Goal: Task Accomplishment & Management: Manage account settings

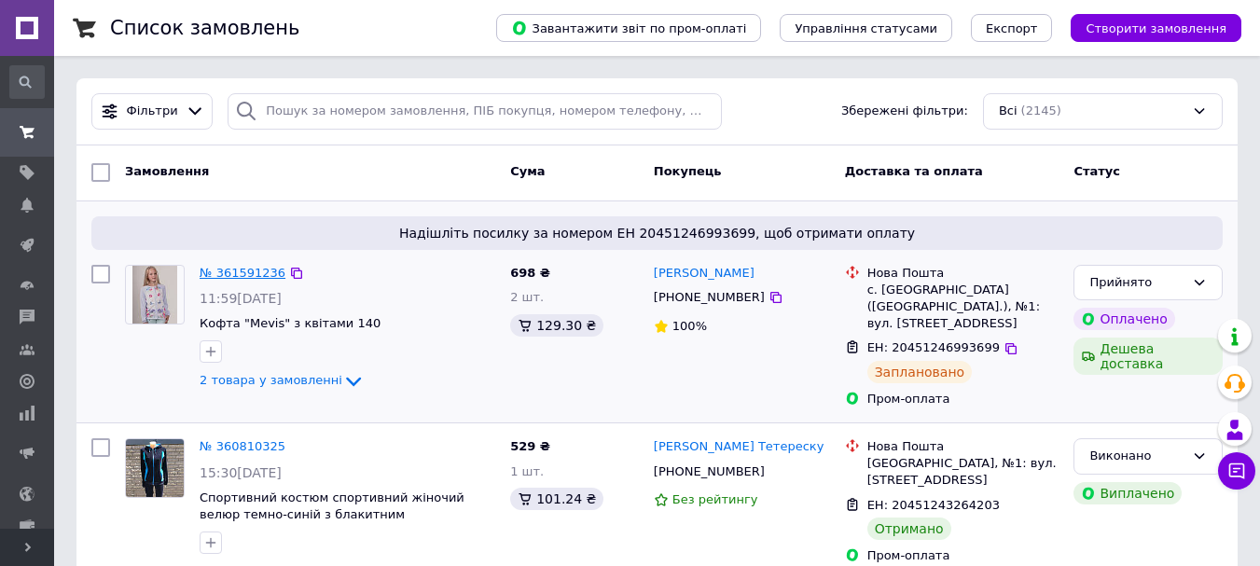
click at [242, 271] on link "№ 361591236" at bounding box center [243, 273] width 86 height 14
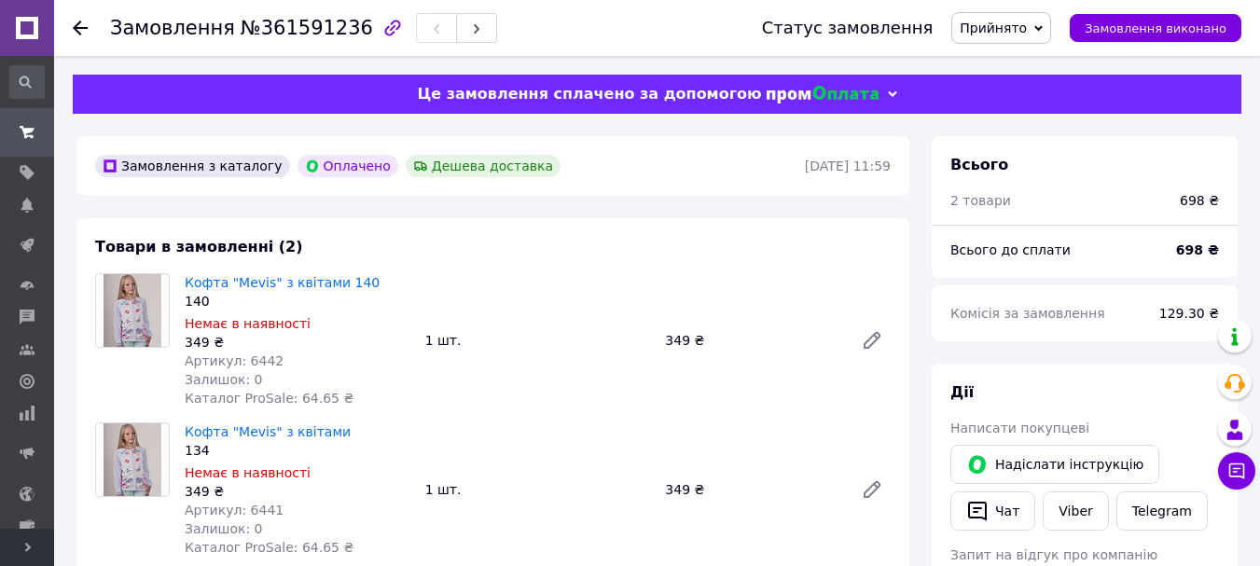
click at [242, 373] on span "Залишок: 0" at bounding box center [224, 379] width 78 height 15
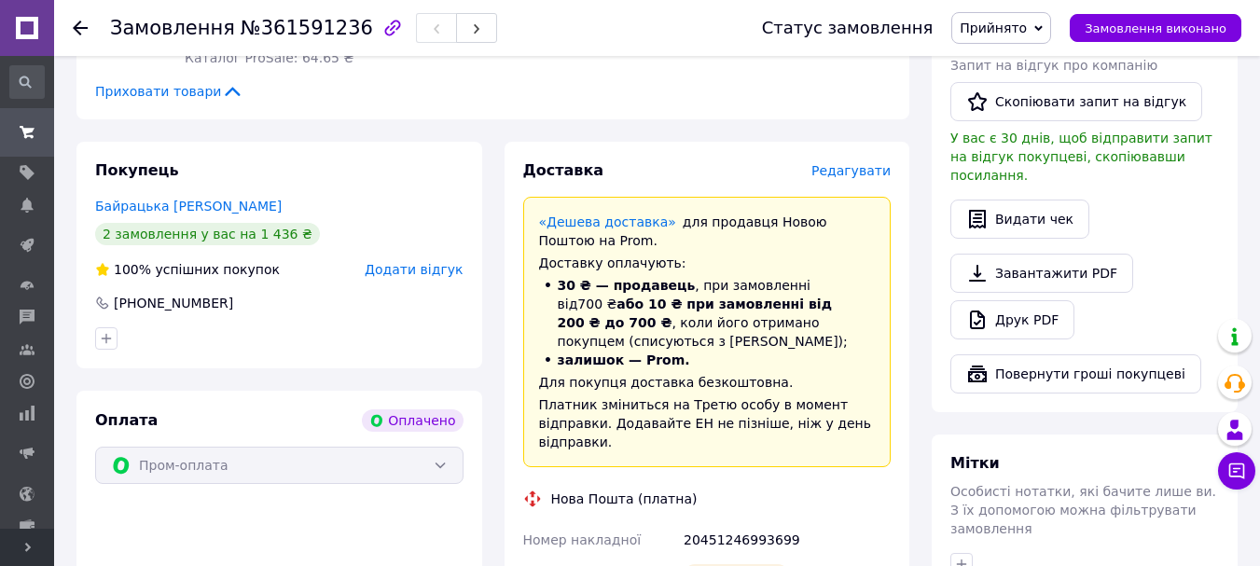
scroll to position [839, 0]
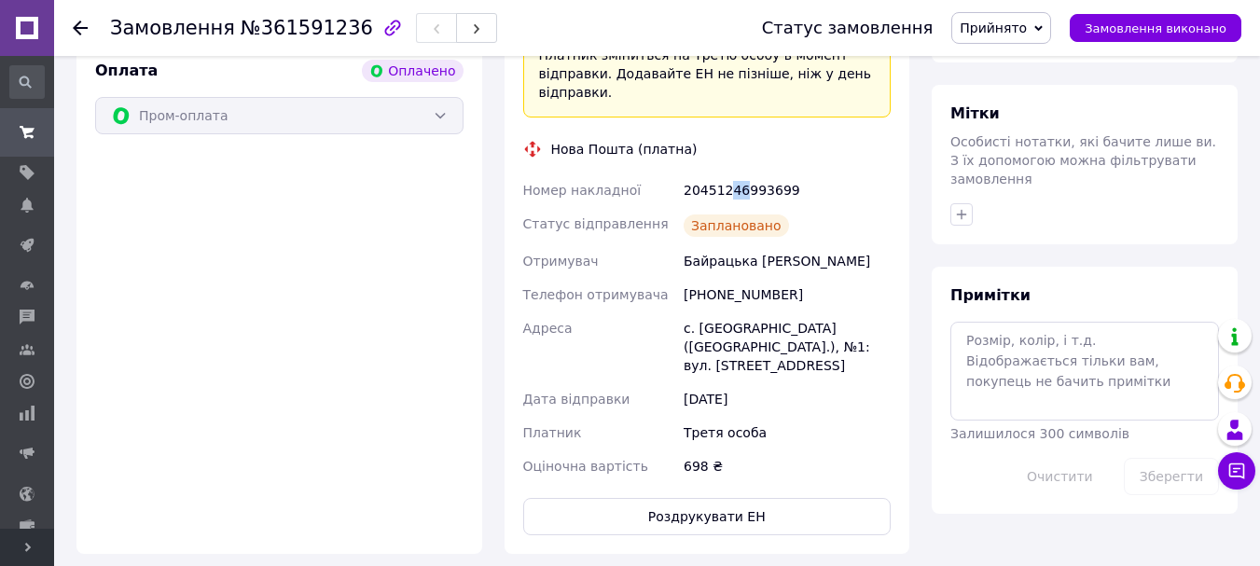
drag, startPoint x: 726, startPoint y: 150, endPoint x: 740, endPoint y: 151, distance: 14.0
click at [740, 173] on div "20451246993699" at bounding box center [787, 190] width 215 height 34
click at [834, 244] on div "Байрацька [PERSON_NAME]" at bounding box center [787, 261] width 215 height 34
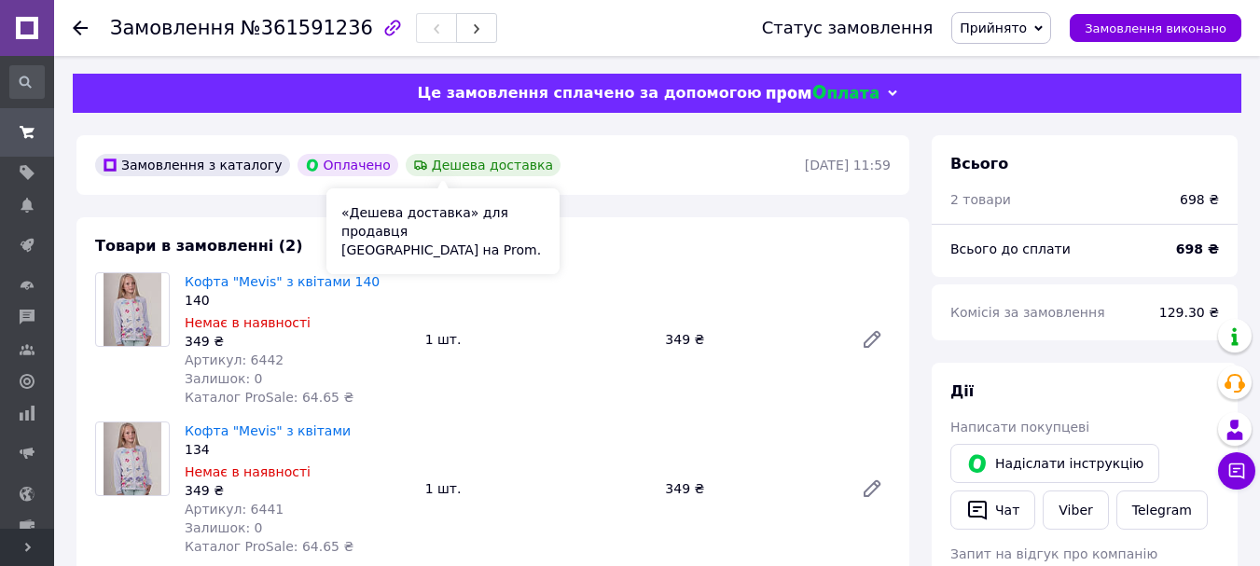
scroll to position [0, 0]
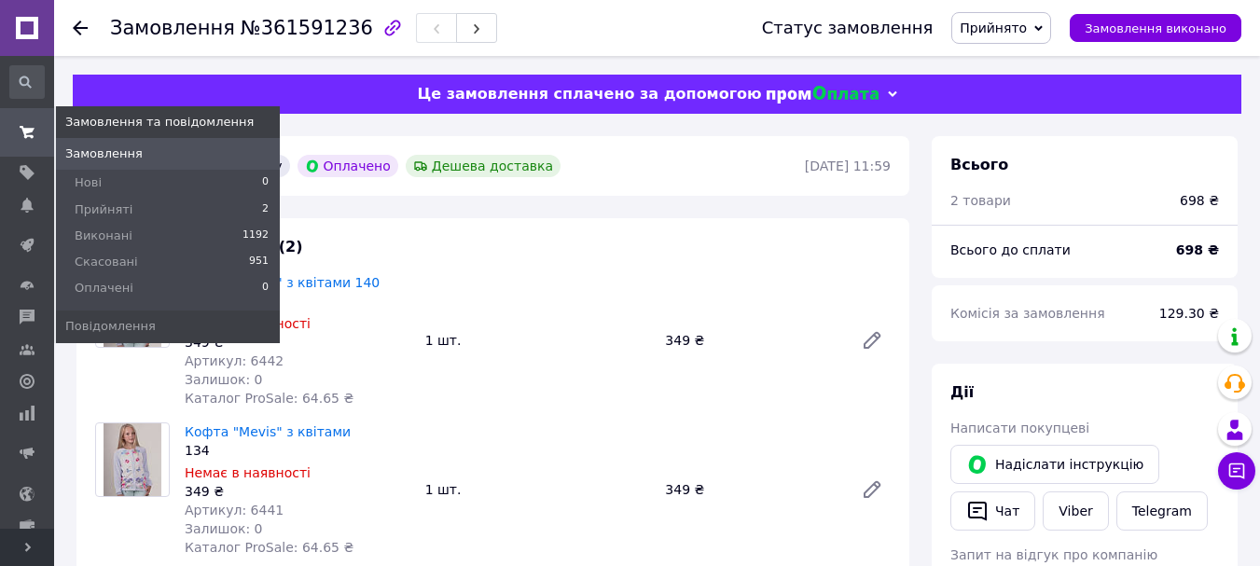
click at [48, 122] on span at bounding box center [27, 133] width 54 height 34
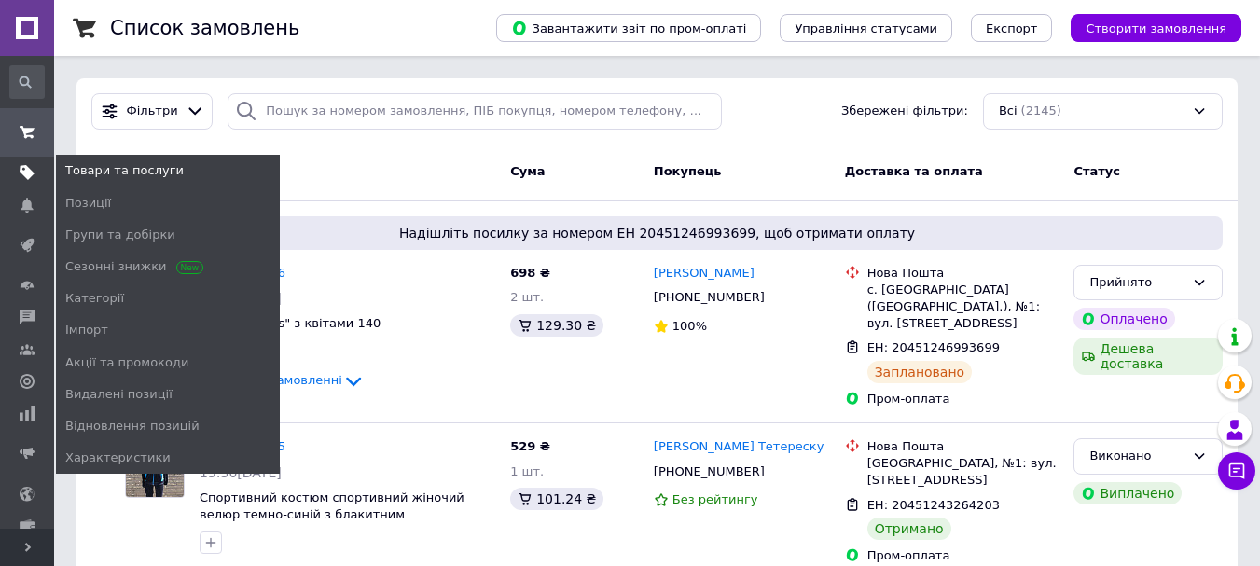
click at [8, 161] on link "Товари та послуги" at bounding box center [27, 173] width 54 height 32
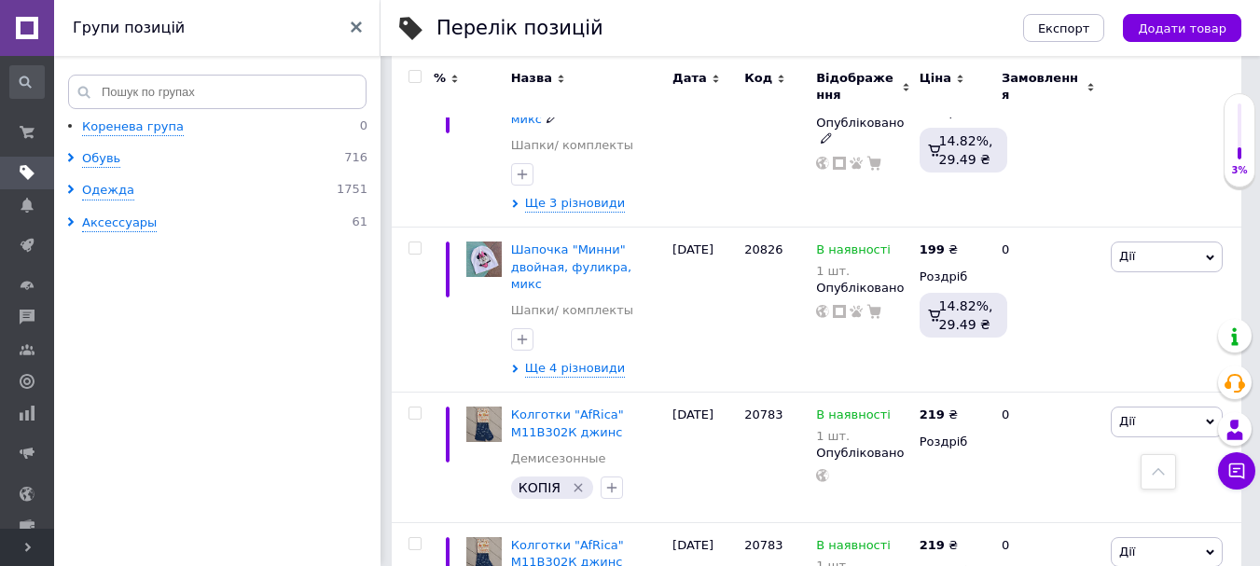
scroll to position [746, 0]
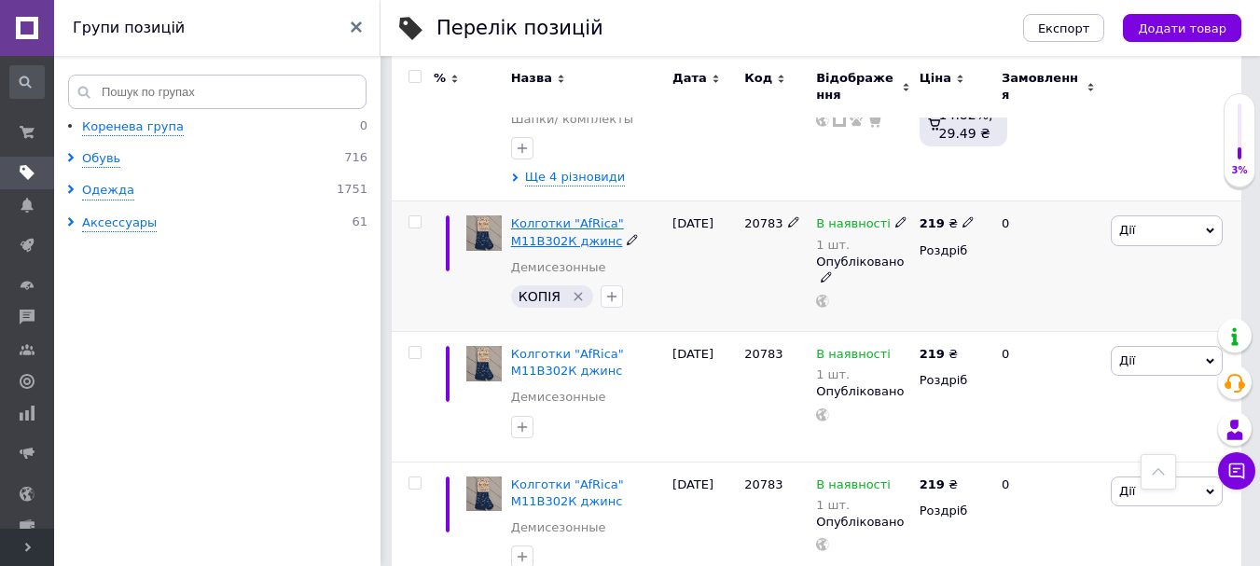
click at [552, 216] on span "Колготки "AfRica" М11В302К джинс" at bounding box center [567, 231] width 113 height 31
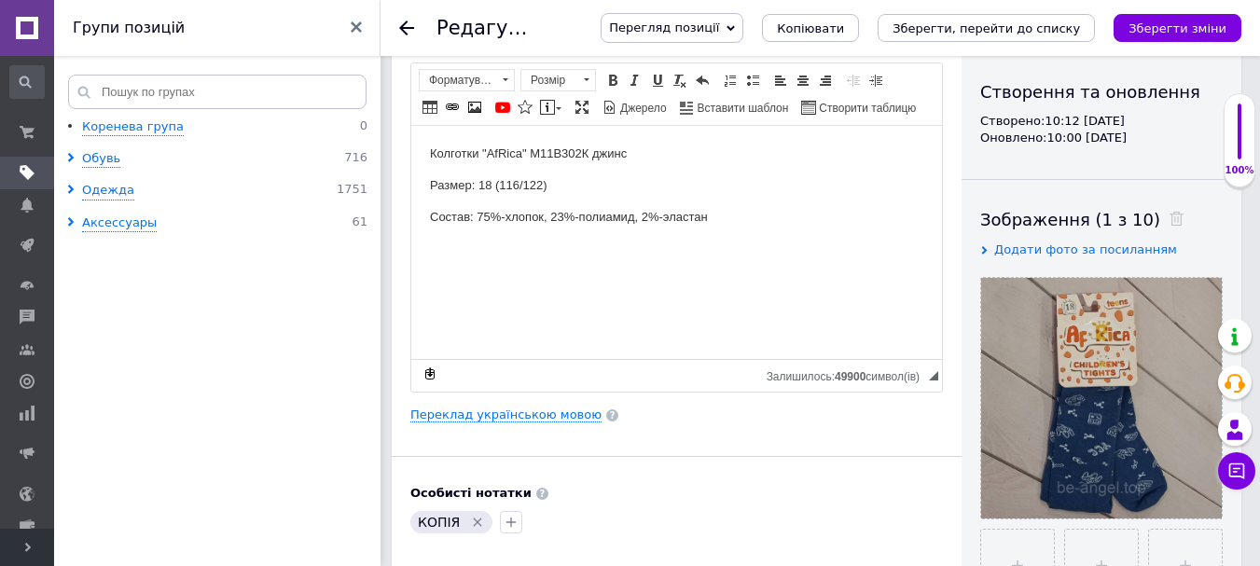
scroll to position [93, 0]
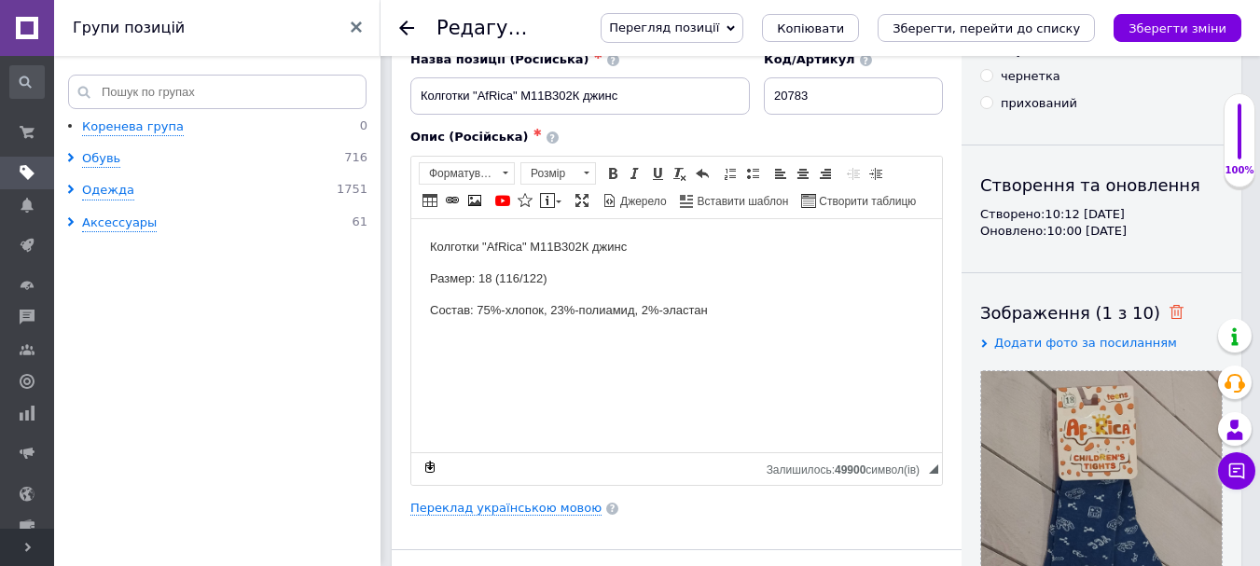
click at [1170, 312] on use at bounding box center [1177, 312] width 14 height 14
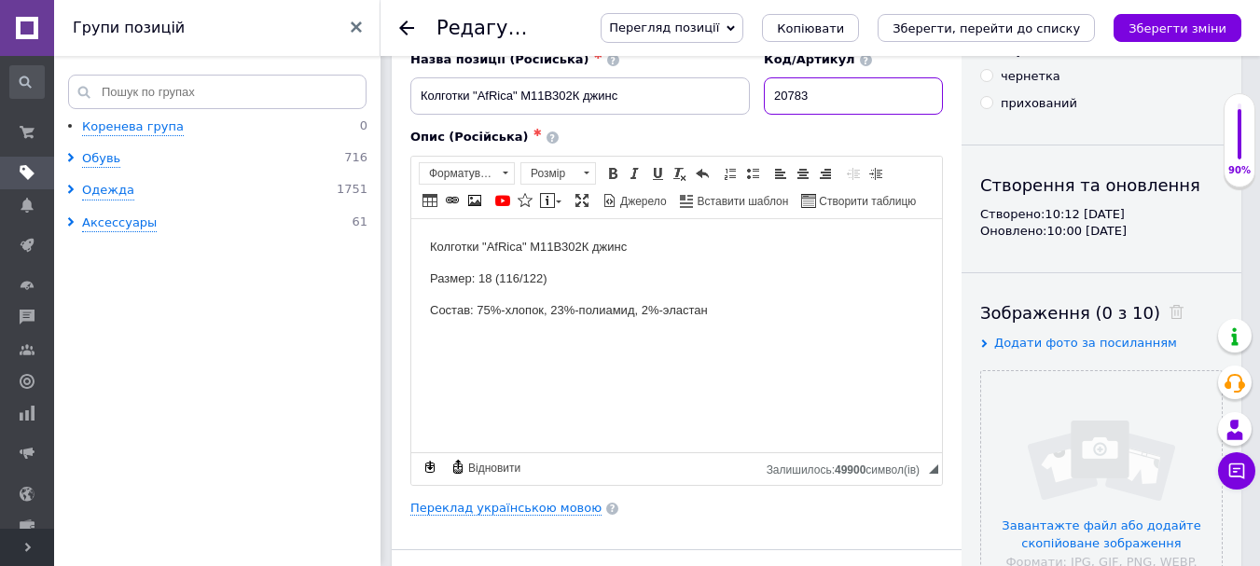
click at [826, 95] on input "20783" at bounding box center [853, 95] width 179 height 37
type input "20784"
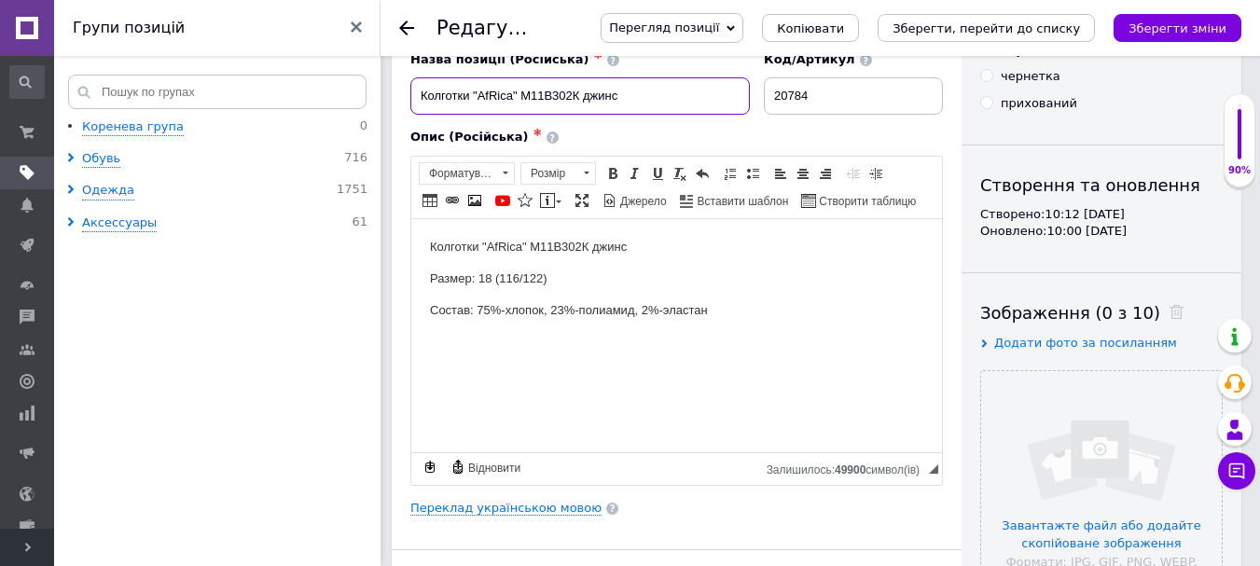
click at [530, 100] on input "Колготки "AfRica" М11В302К джинс" at bounding box center [580, 95] width 340 height 37
paste input "детские "AfRica" графит"
type input "Колготки детские "AfRica" графит"
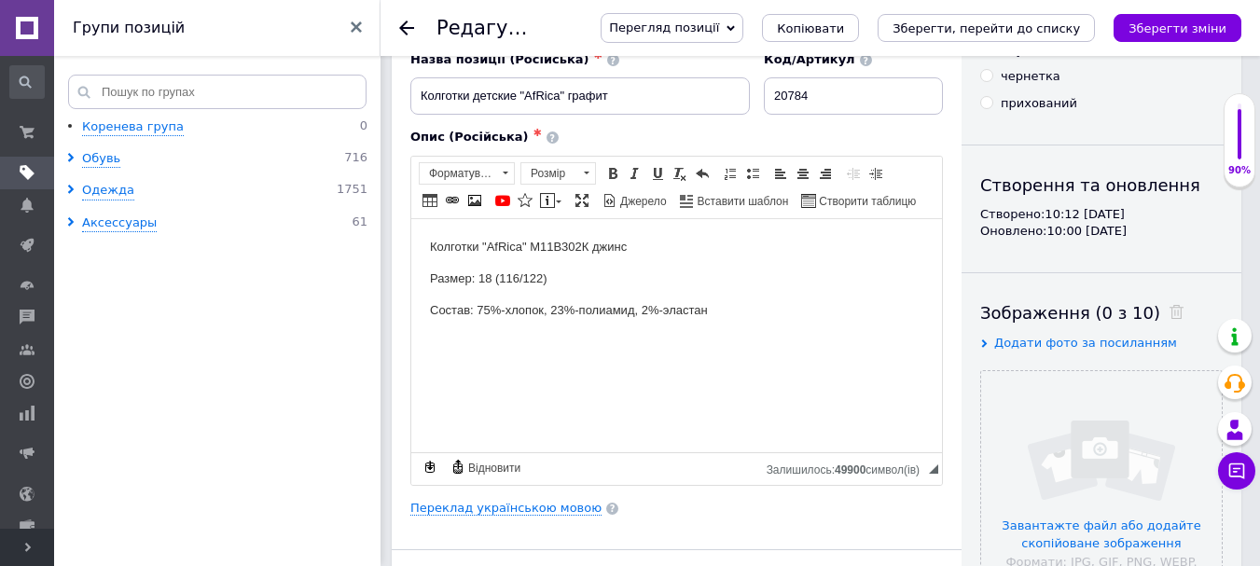
click at [585, 242] on p "Колготки "AfRica" М11В302К джинс" at bounding box center [676, 247] width 493 height 20
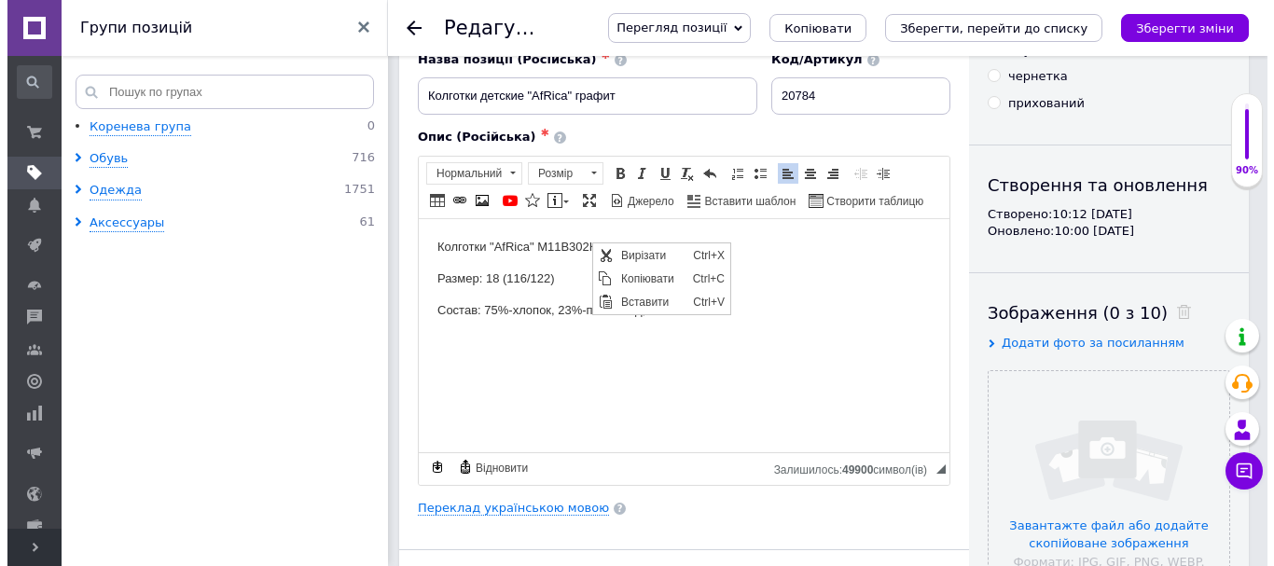
scroll to position [0, 0]
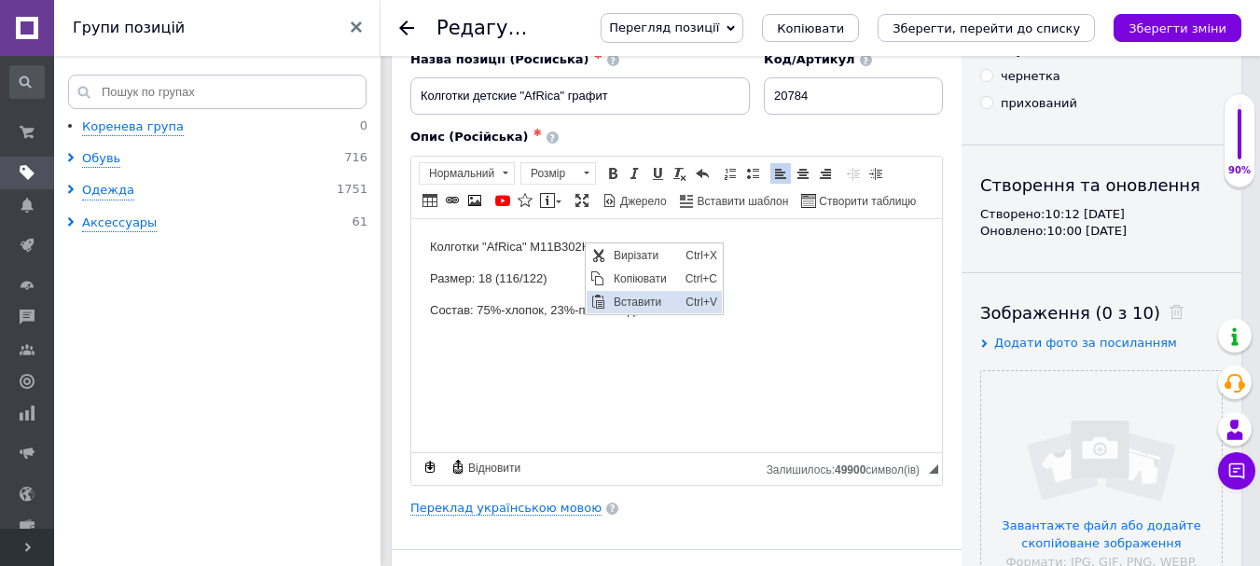
click at [625, 304] on span "Вставити" at bounding box center [645, 301] width 72 height 22
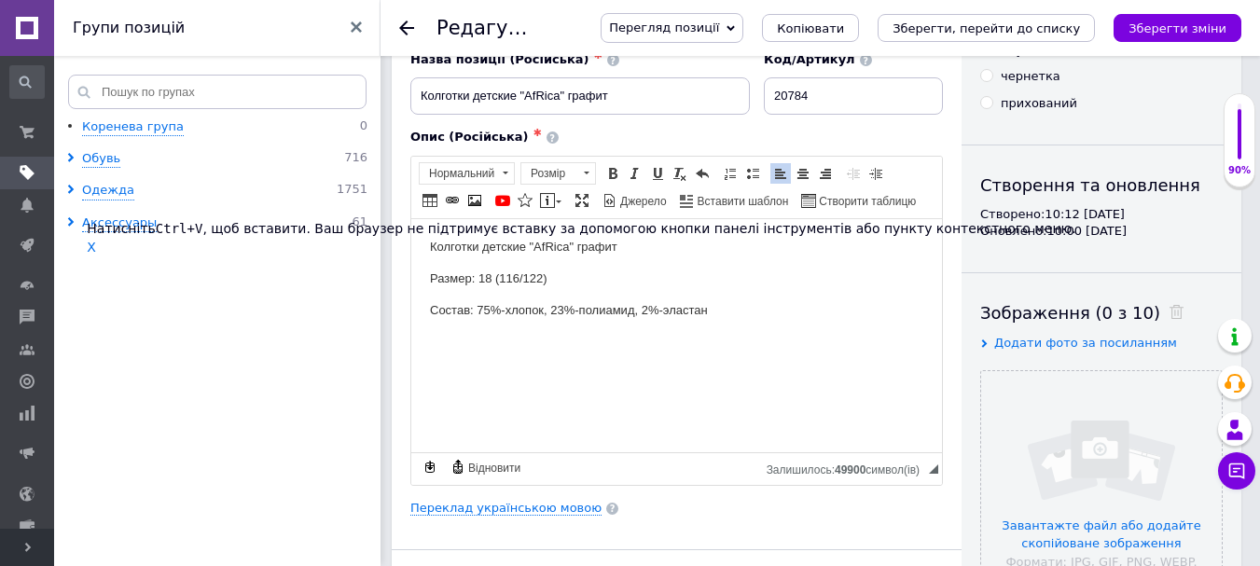
click at [633, 301] on p "Состав: 75%-хлопок, 23%-полиамид, 2%-эластан" at bounding box center [676, 310] width 493 height 20
click at [94, 253] on span "X" at bounding box center [91, 247] width 9 height 15
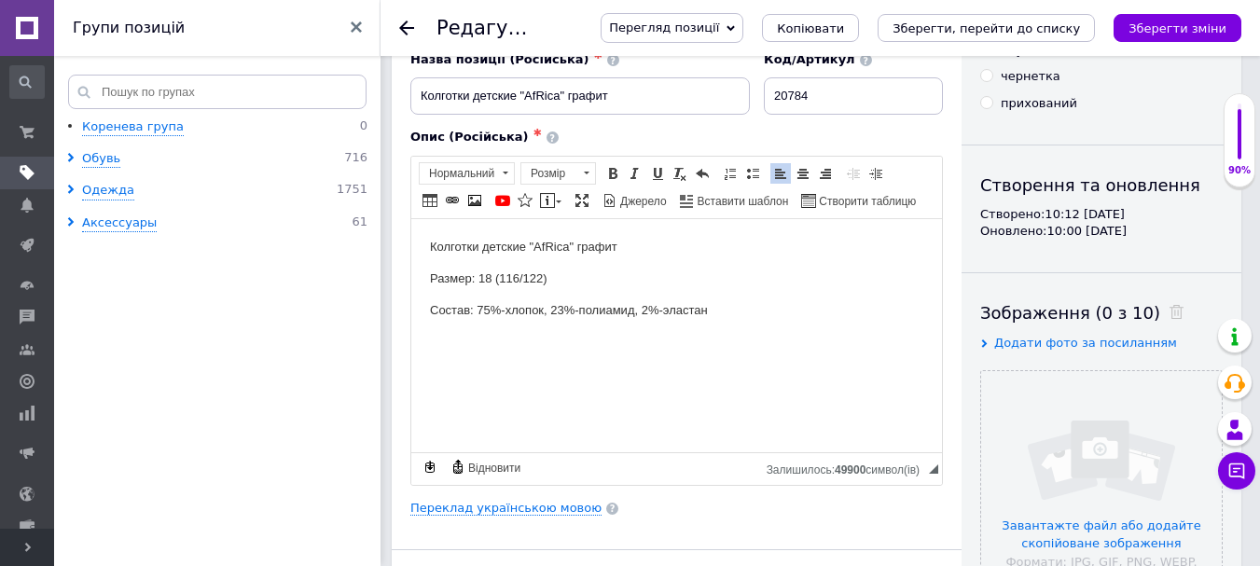
click at [505, 271] on p "Размер: 18 (116/122)" at bounding box center [676, 279] width 493 height 20
click at [482, 274] on p "Размер: 18 (116/122)" at bounding box center [676, 279] width 493 height 20
drag, startPoint x: 480, startPoint y: 276, endPoint x: 555, endPoint y: 275, distance: 74.6
click at [550, 275] on p "Размер: 18 (116/122)" at bounding box center [676, 279] width 493 height 20
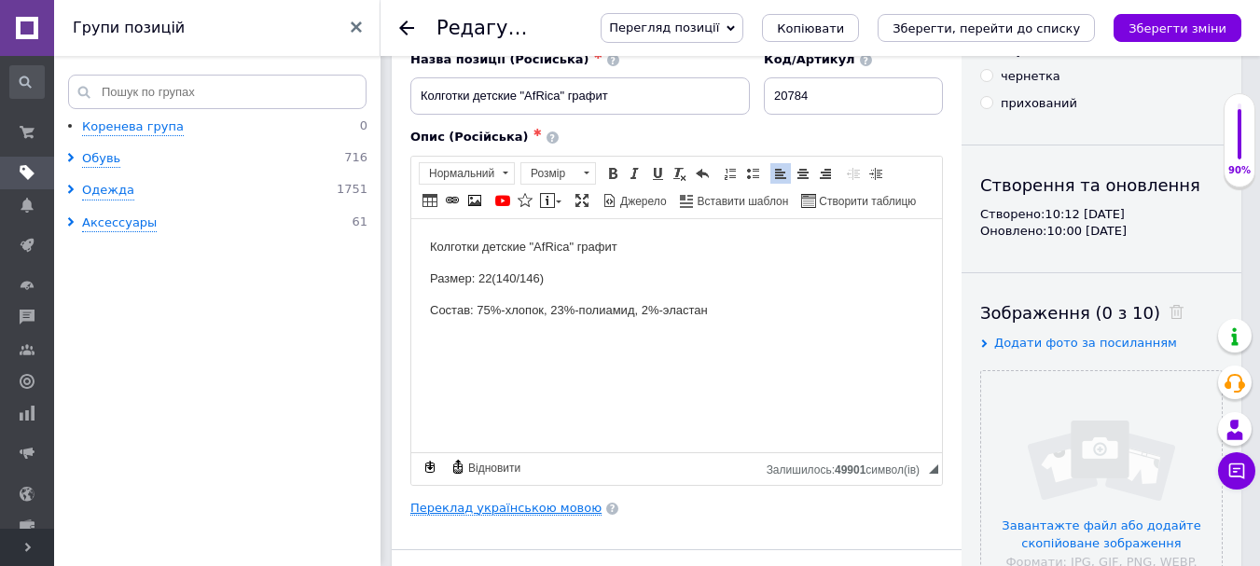
click at [495, 509] on link "Переклад українською мовою" at bounding box center [505, 508] width 191 height 15
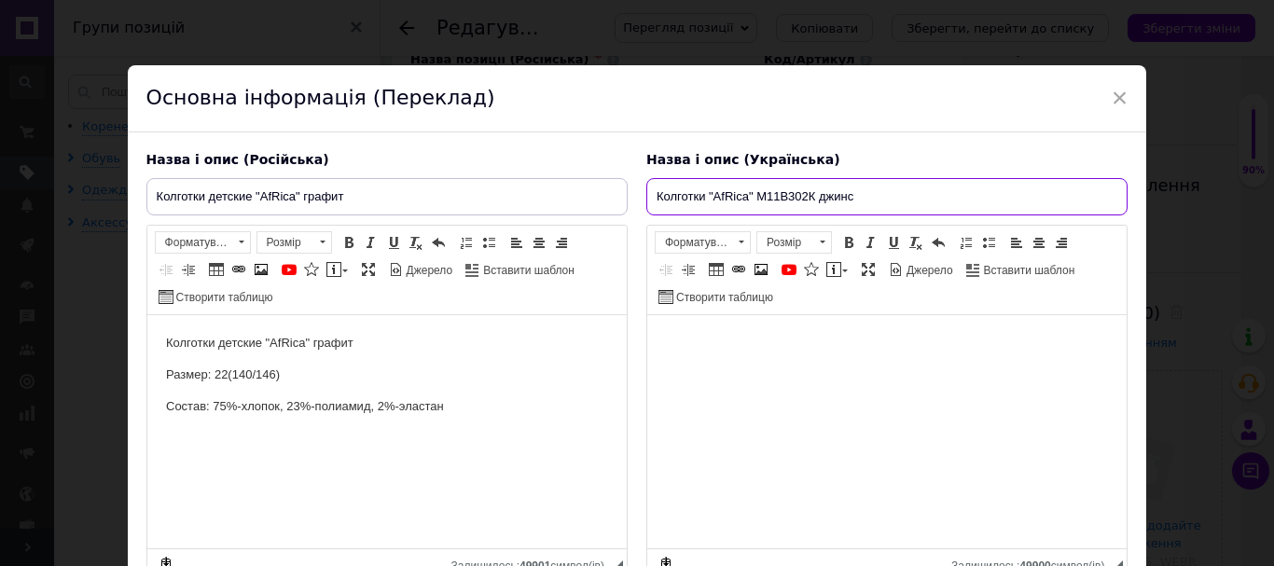
click at [803, 192] on input "Колготки "AfRica" М11В302К джинс" at bounding box center [886, 196] width 481 height 37
paste input "дитячі "AfRica" графіт"
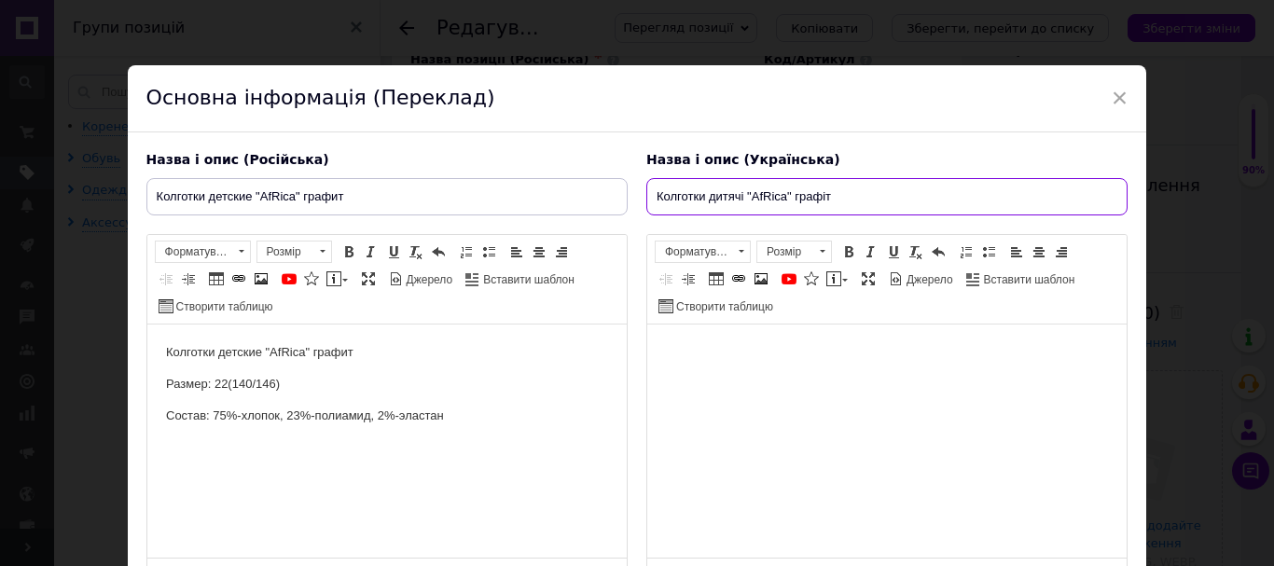
type input "Колготки дитячі "AfRica" графіт"
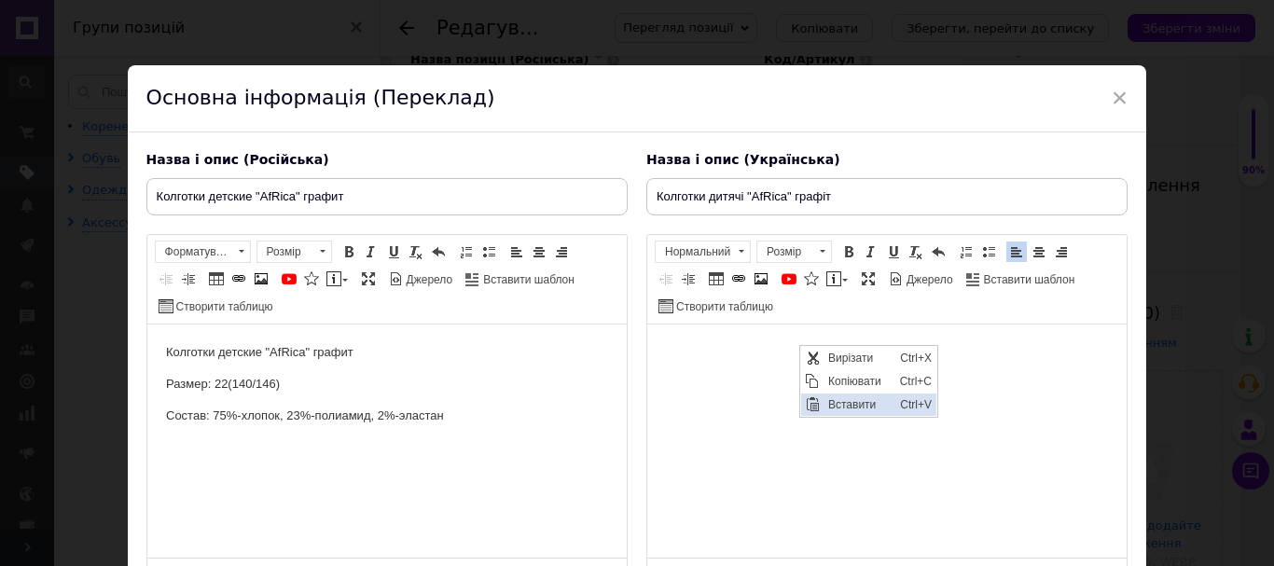
click at [849, 403] on span "Вставити" at bounding box center [860, 405] width 72 height 22
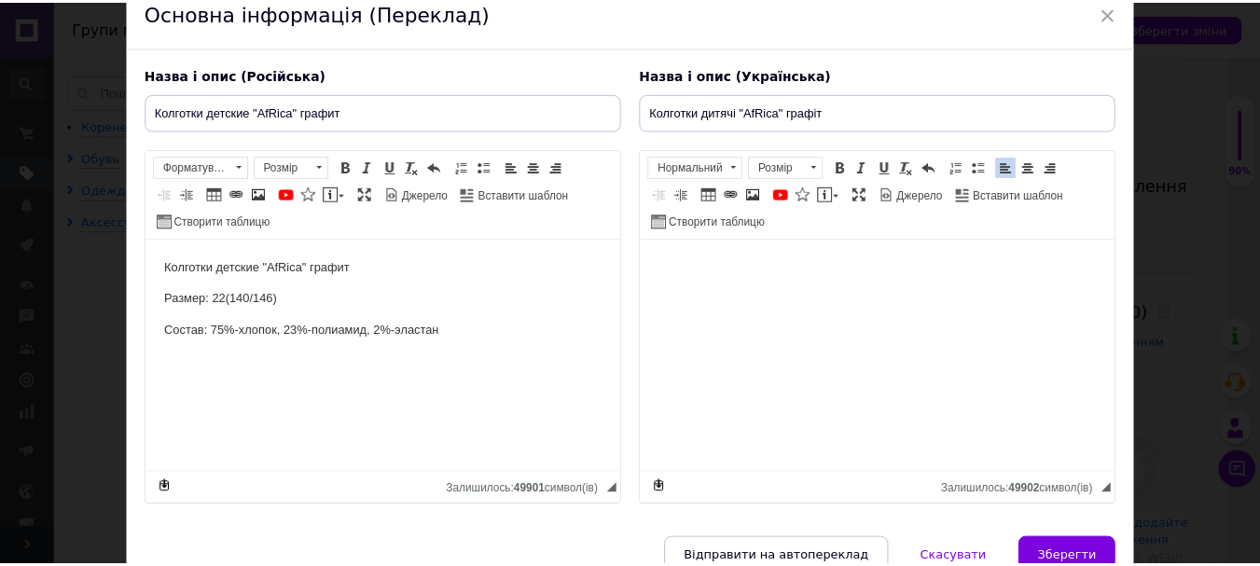
scroll to position [179, 0]
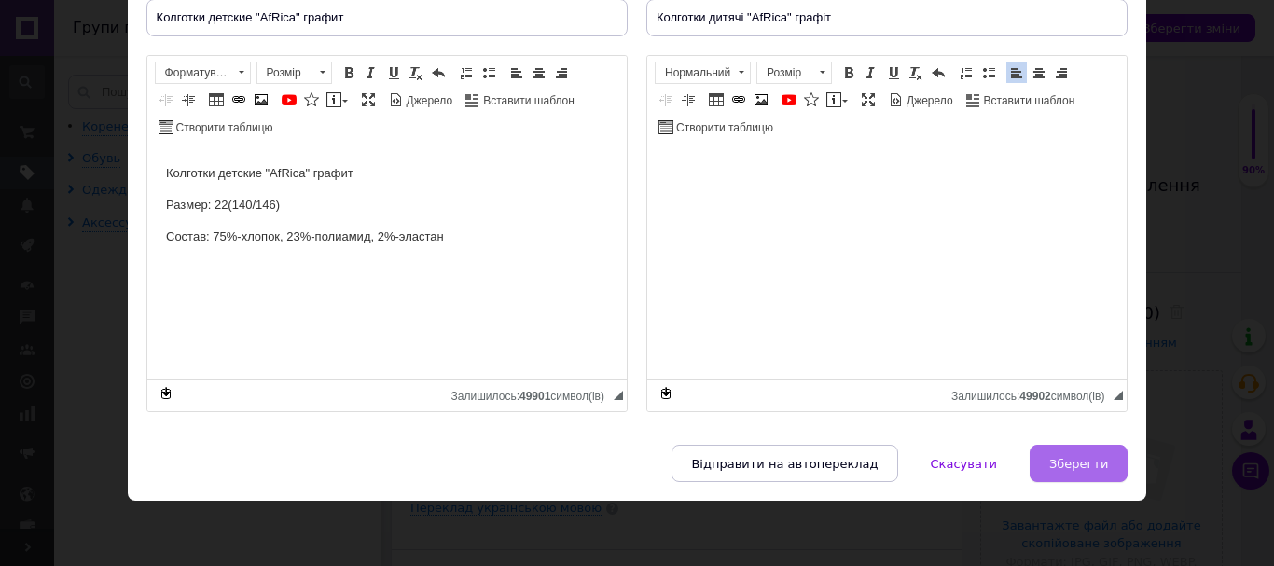
click at [1089, 467] on span "Зберегти" at bounding box center [1078, 464] width 59 height 14
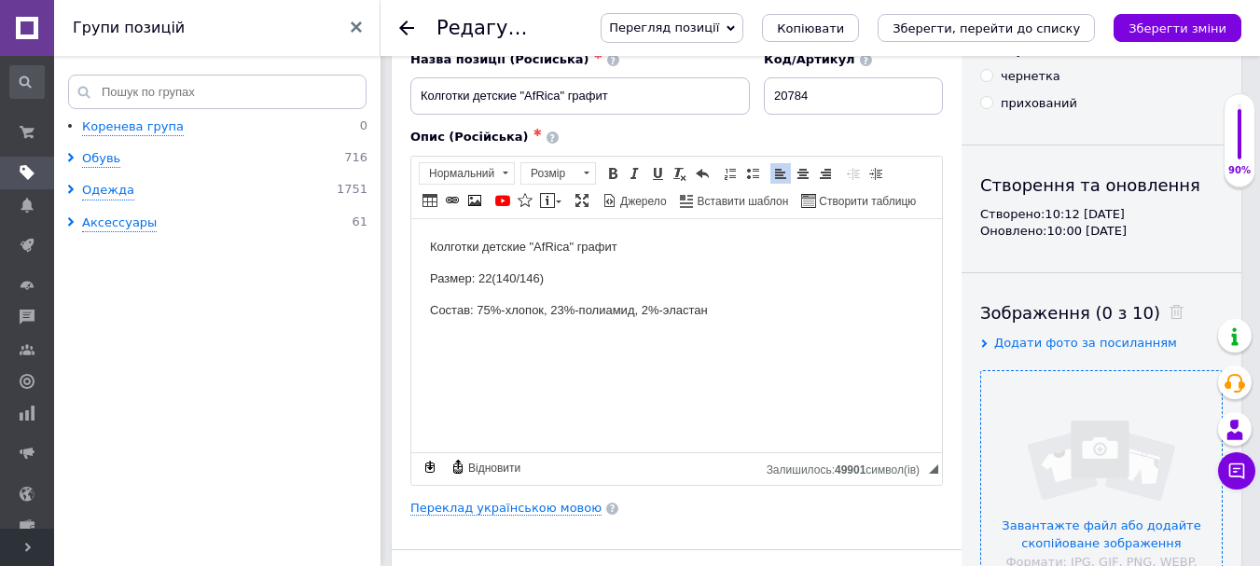
click at [1083, 425] on input "file" at bounding box center [1101, 491] width 241 height 241
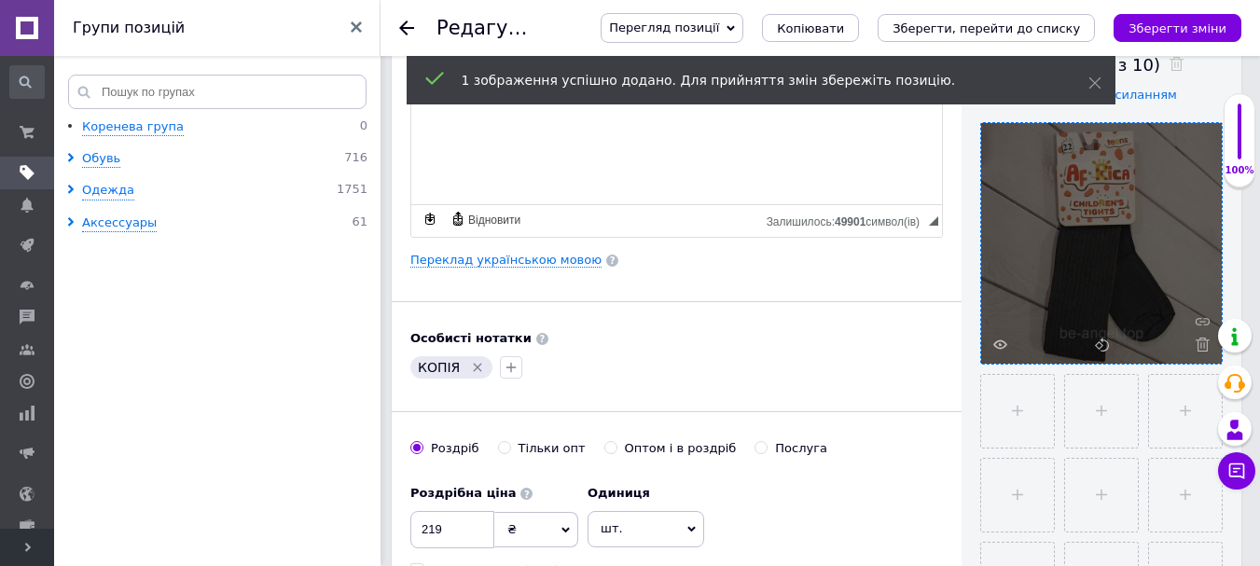
scroll to position [373, 0]
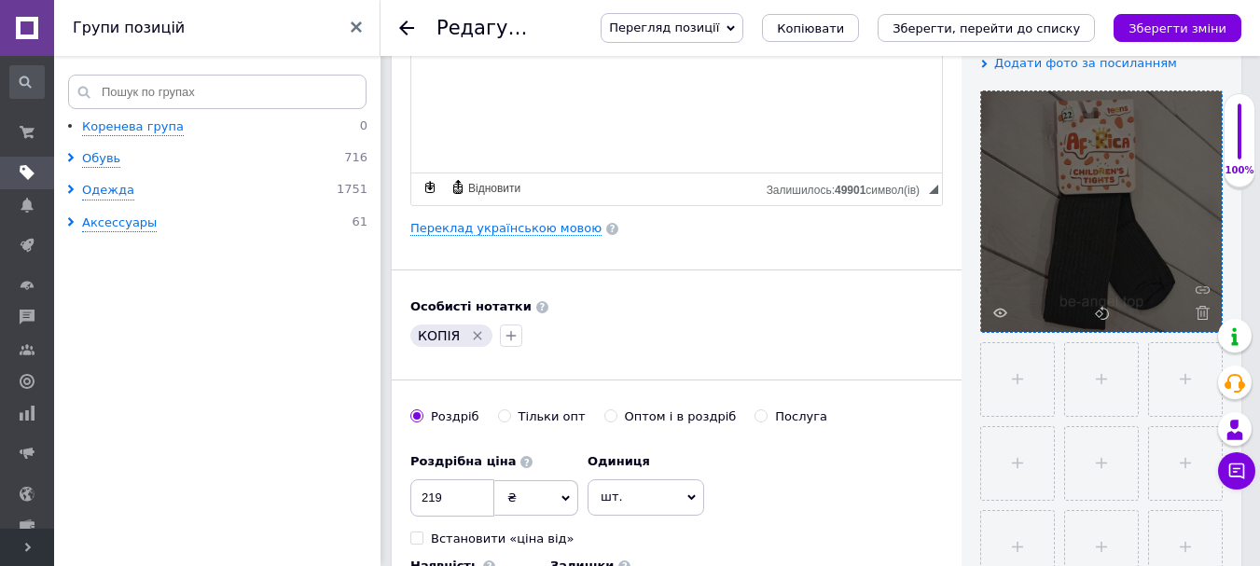
click at [473, 334] on icon "Видалити мітку" at bounding box center [477, 335] width 15 height 15
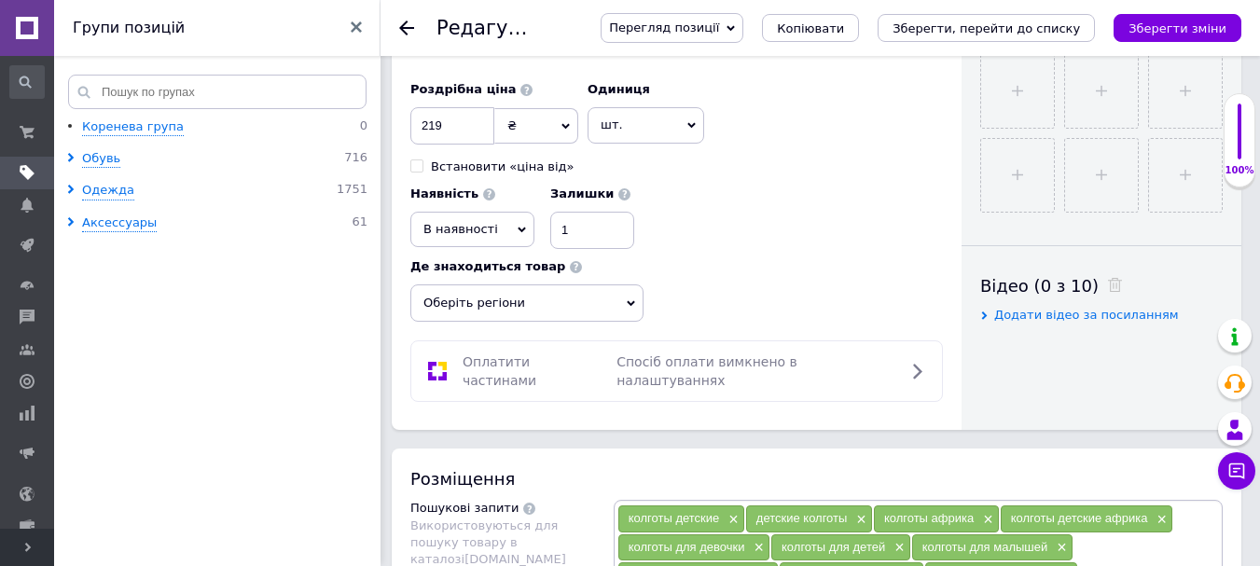
scroll to position [746, 0]
click at [523, 304] on span "Оберіть регіони" at bounding box center [526, 302] width 233 height 37
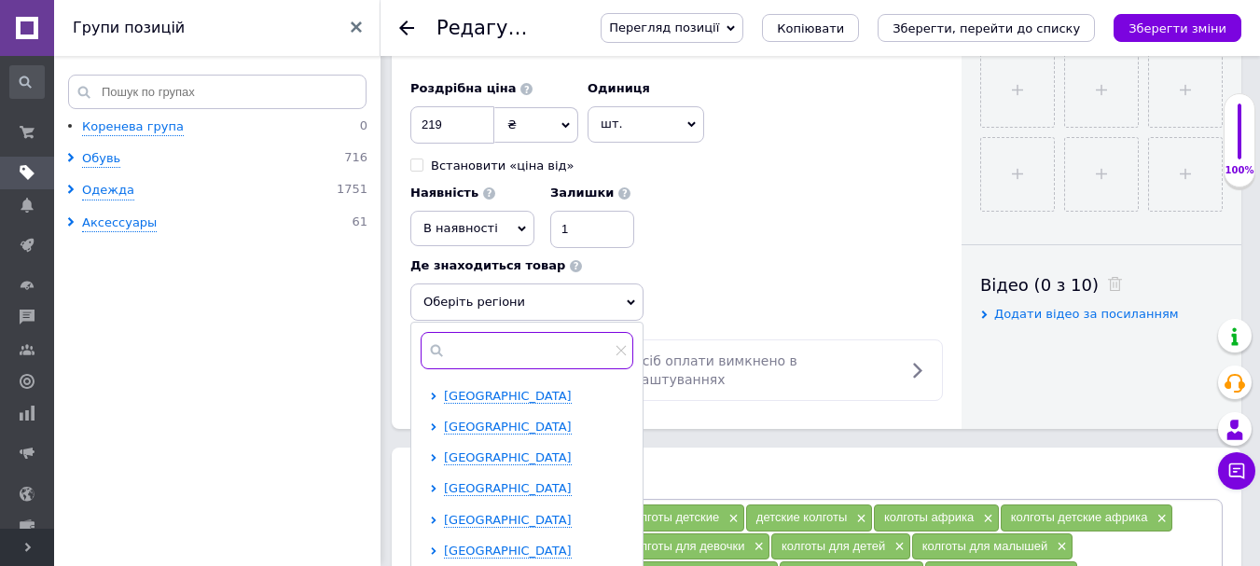
click at [530, 358] on input "text" at bounding box center [527, 350] width 213 height 37
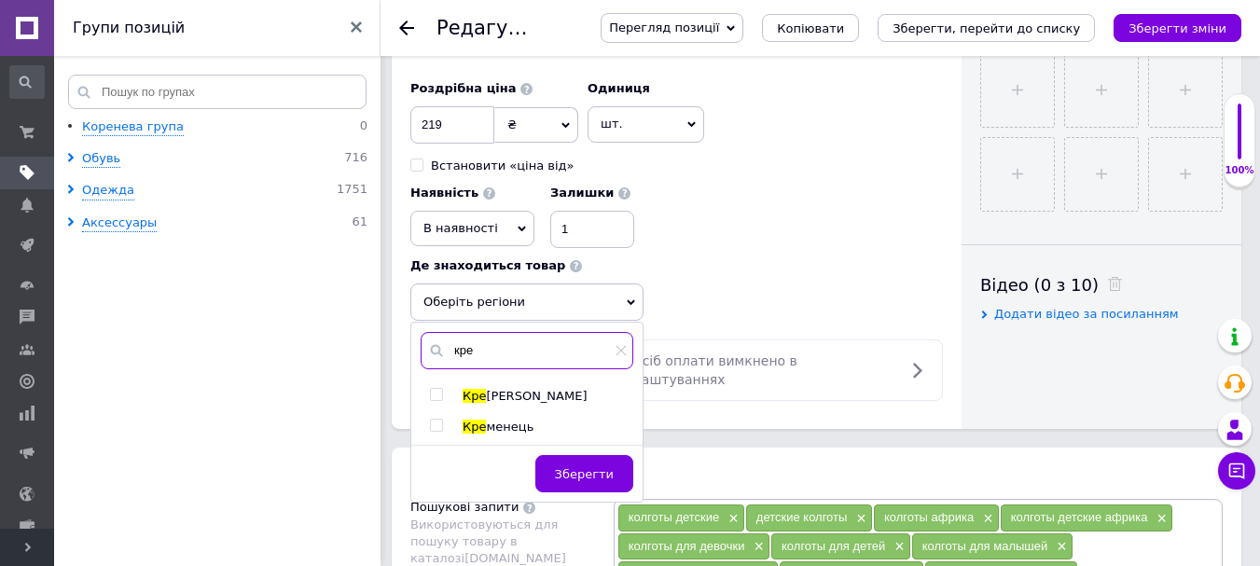
type input "кре"
click at [493, 396] on span "[PERSON_NAME]" at bounding box center [536, 396] width 101 height 14
checkbox input "true"
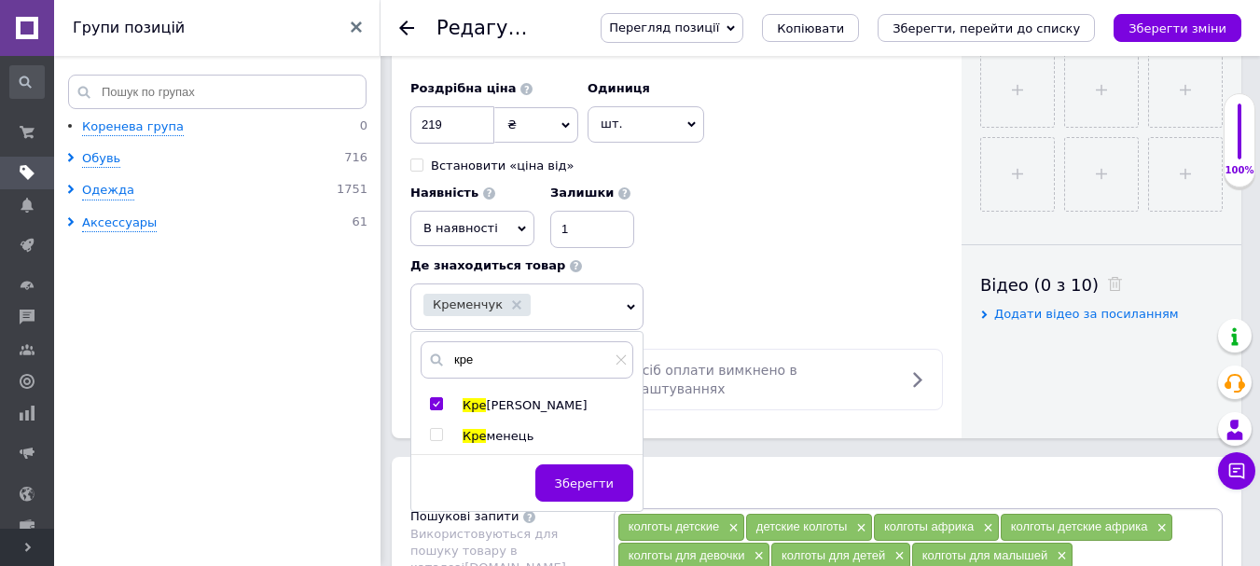
click at [787, 263] on div "Роздрібна ціна 219 ₴ $ EUR CHF GBP ¥ PLN ₸ MDL HUF KGS CNY TRY KRW lei Встанови…" at bounding box center [676, 200] width 533 height 259
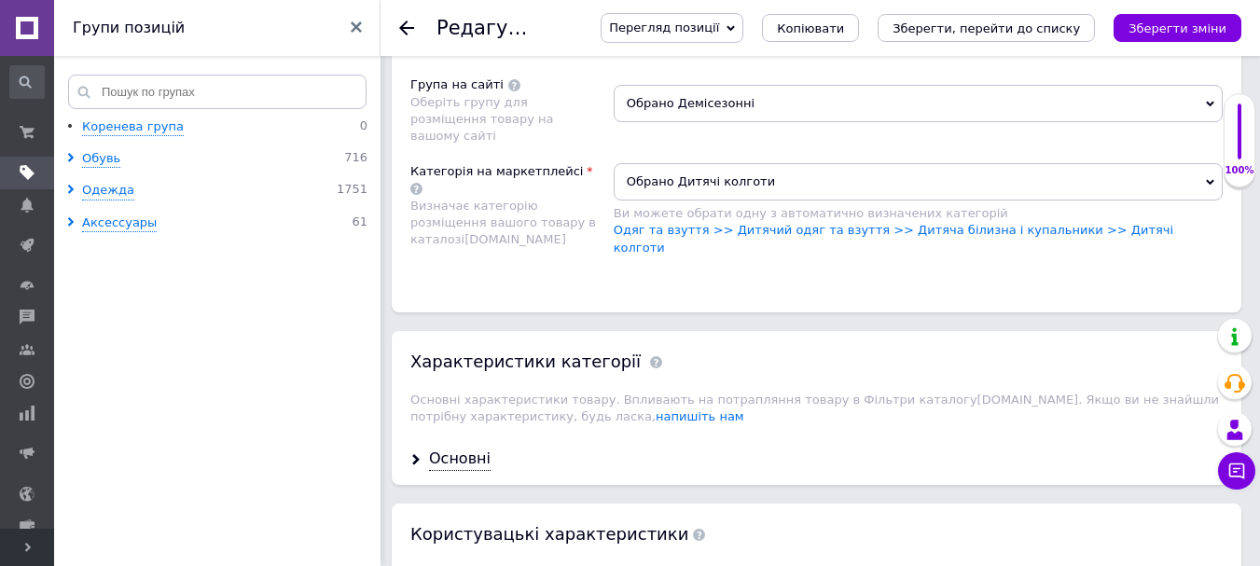
scroll to position [1492, 0]
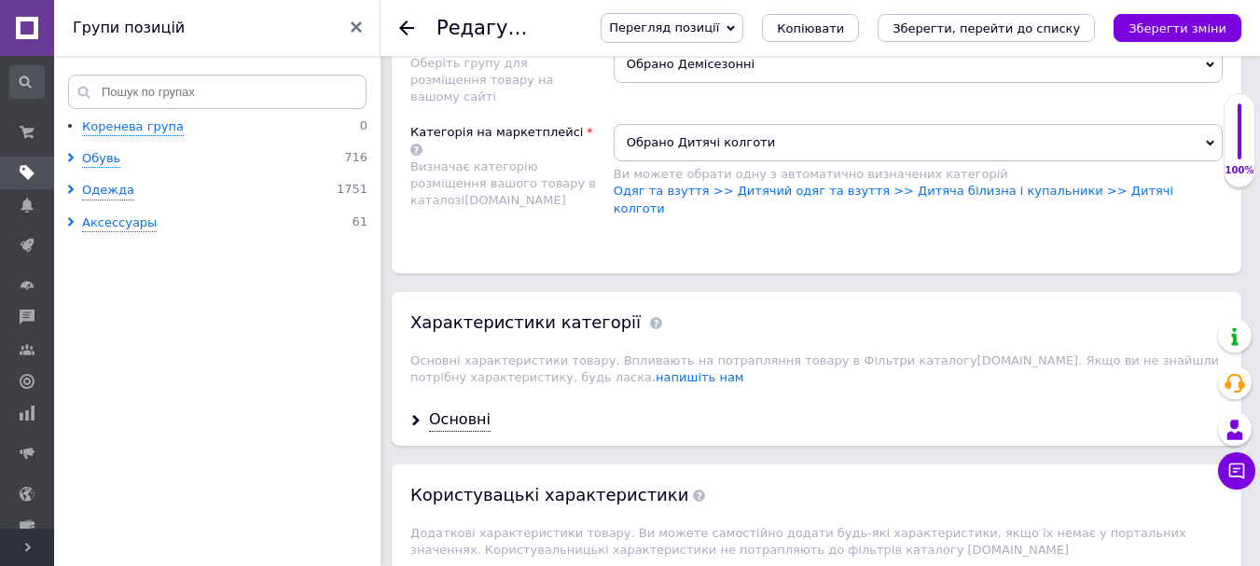
click at [471, 409] on div "Основні" at bounding box center [460, 419] width 62 height 21
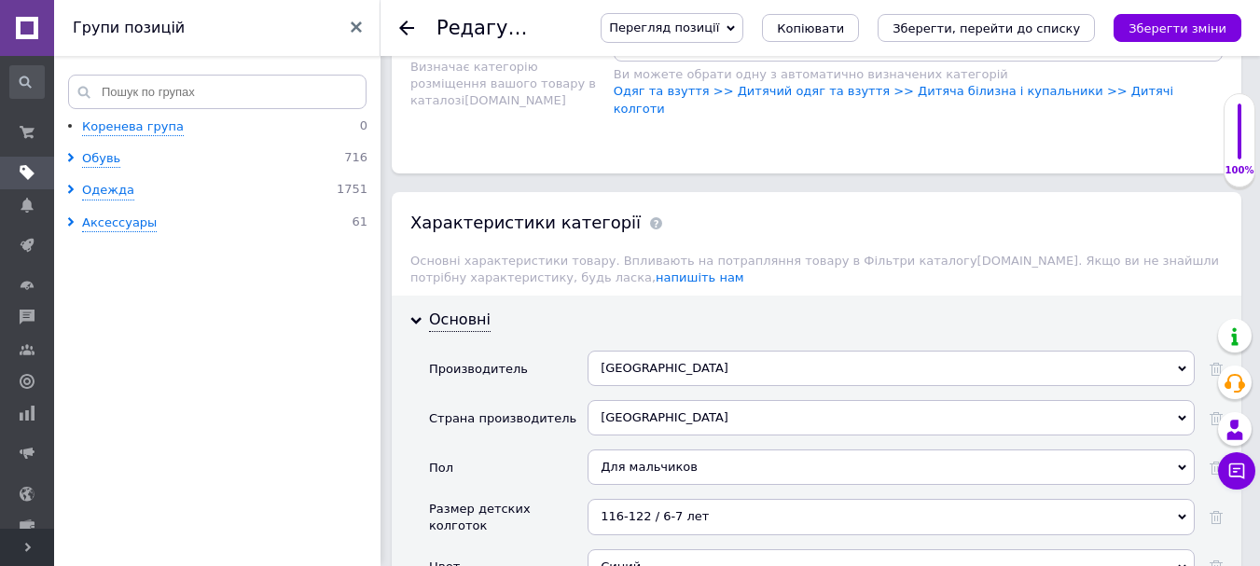
scroll to position [1772, 0]
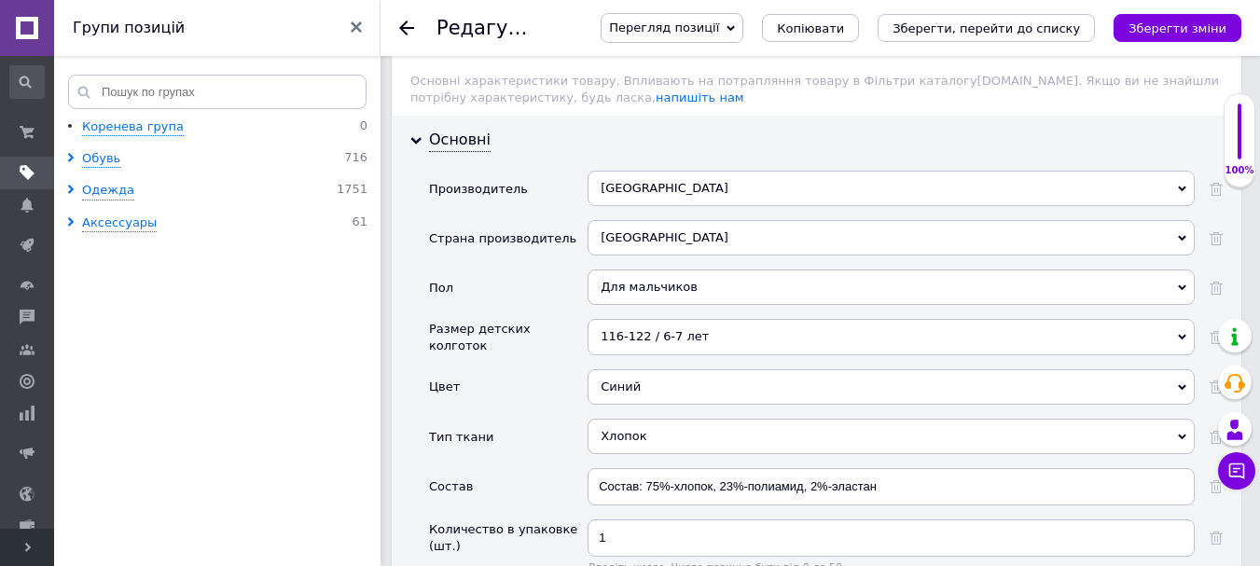
click at [660, 319] on div "116-122 / 6-7 лет" at bounding box center [891, 336] width 607 height 35
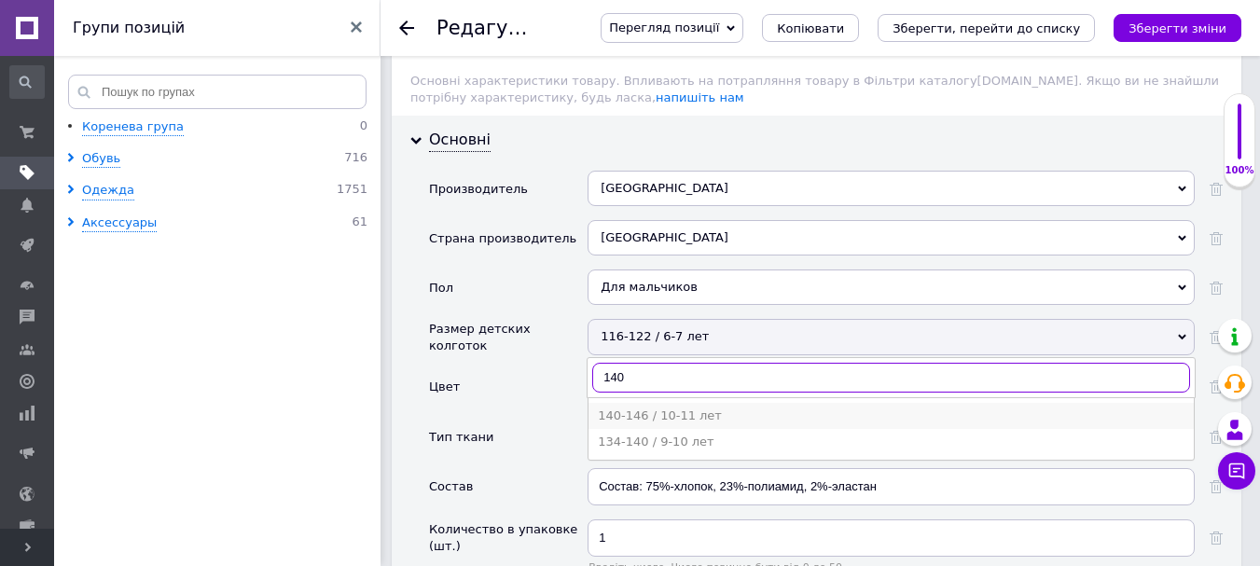
type input "140"
click at [673, 408] on div "140-146 / 10-11 лет" at bounding box center [891, 416] width 587 height 17
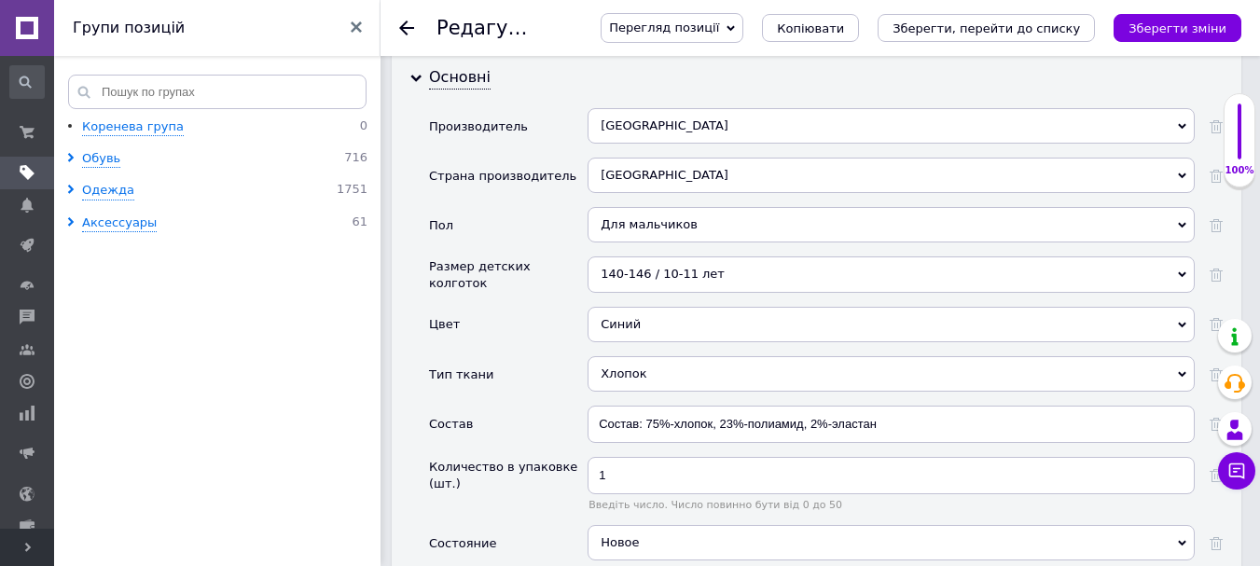
scroll to position [1866, 0]
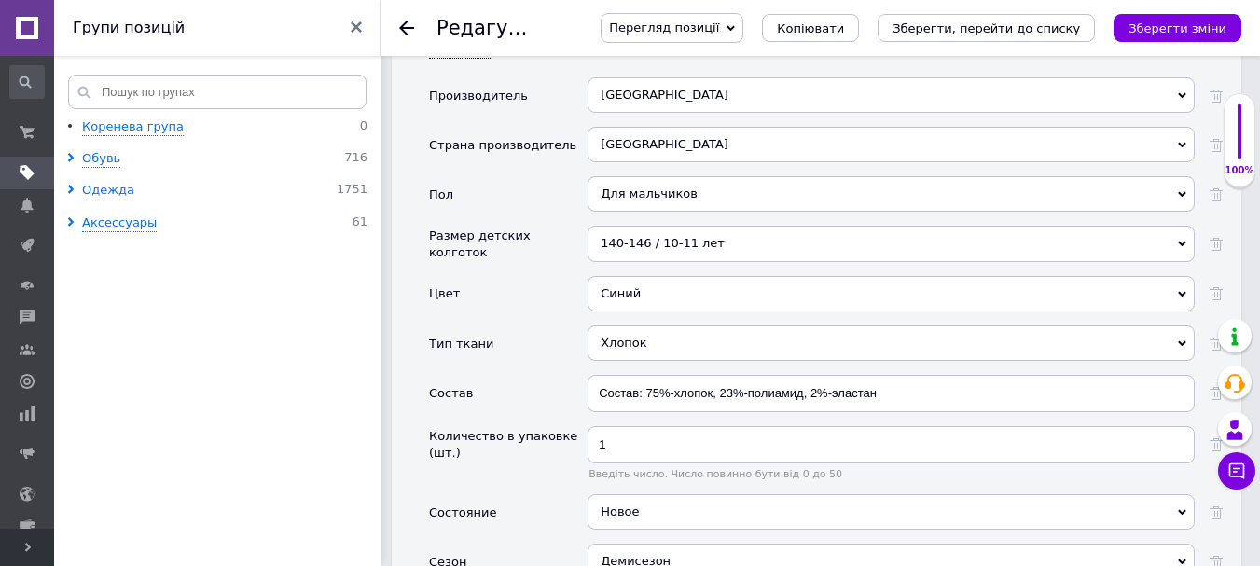
click at [658, 276] on div "Синий" at bounding box center [891, 293] width 607 height 35
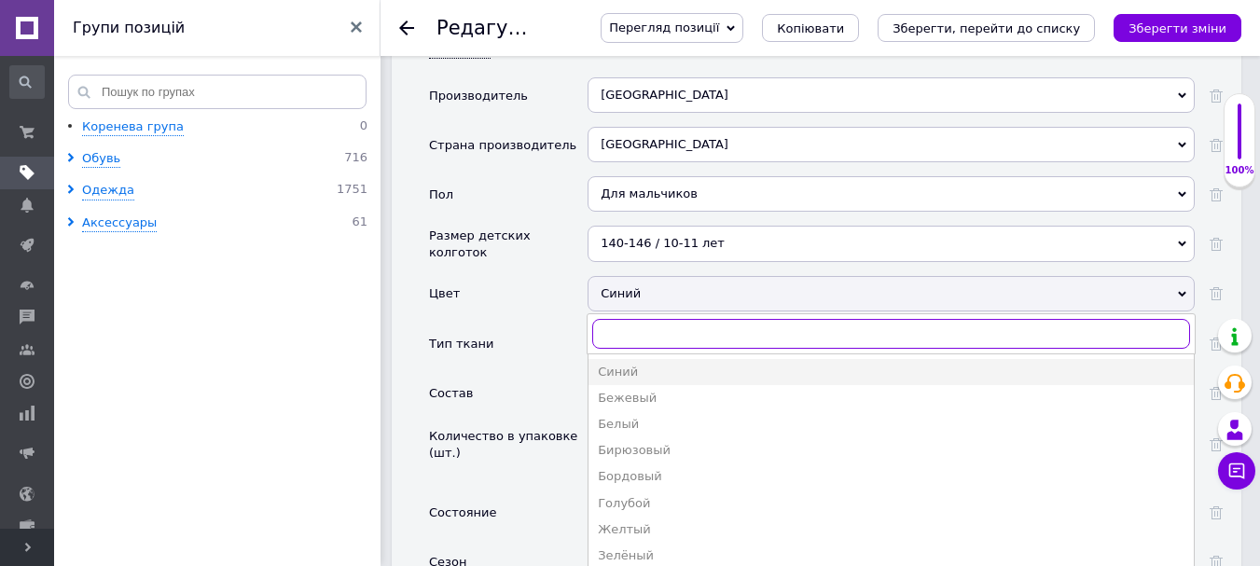
type input "г"
click at [1212, 287] on use at bounding box center [1216, 293] width 13 height 13
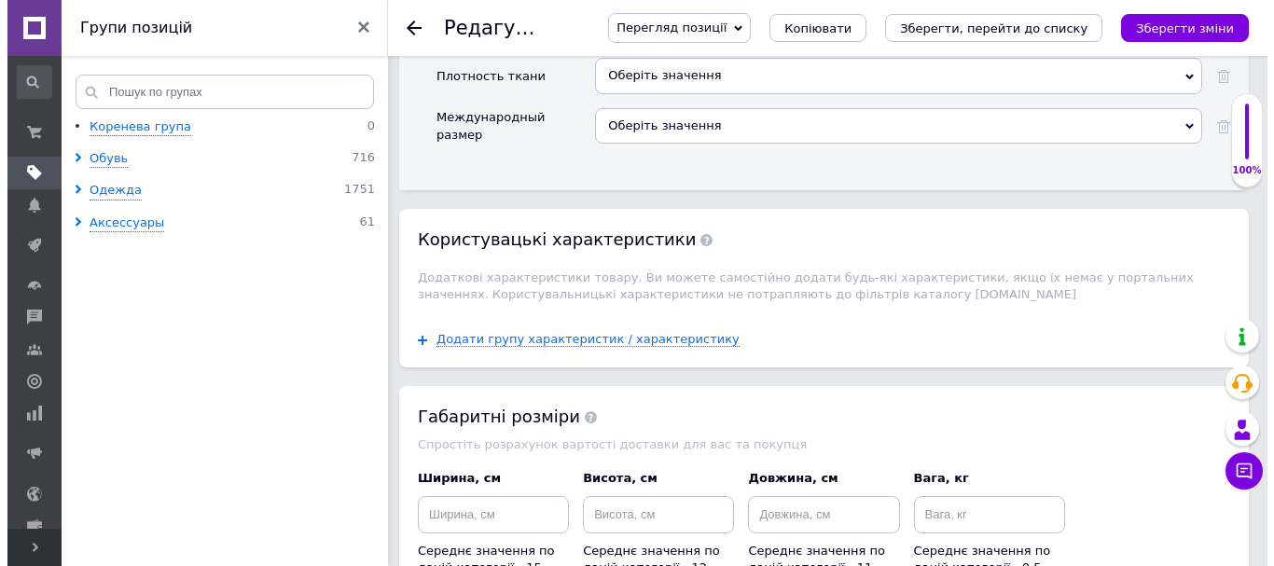
scroll to position [2425, 0]
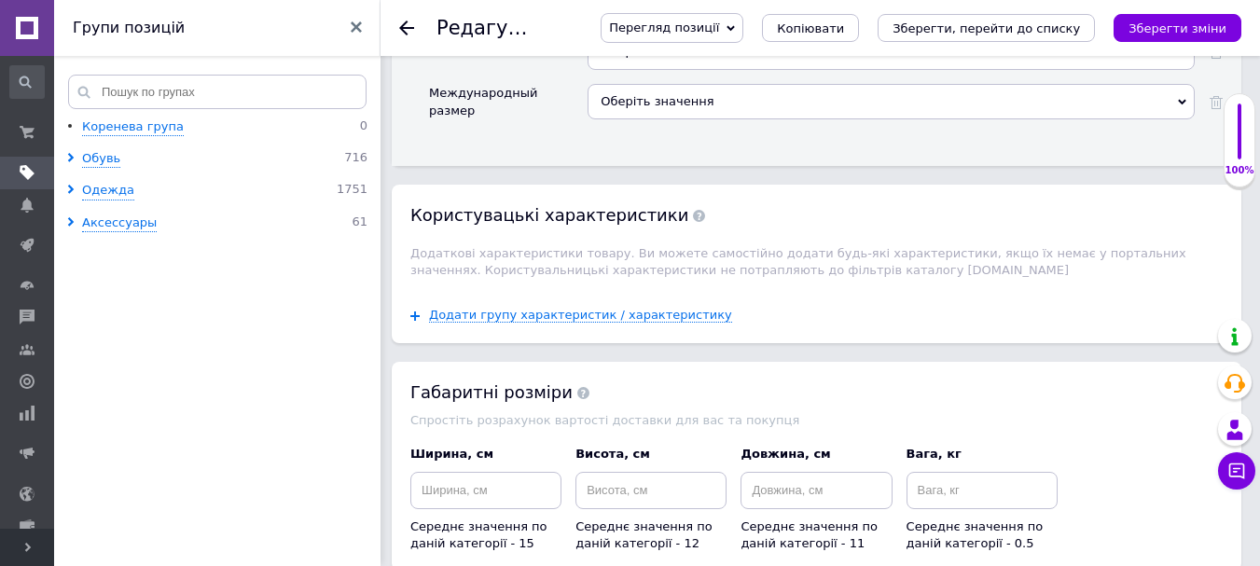
click at [571, 288] on div "Додати групу характеристик / характеристику" at bounding box center [817, 315] width 850 height 54
click at [574, 308] on span "Додати групу характеристик / характеристику" at bounding box center [580, 315] width 303 height 15
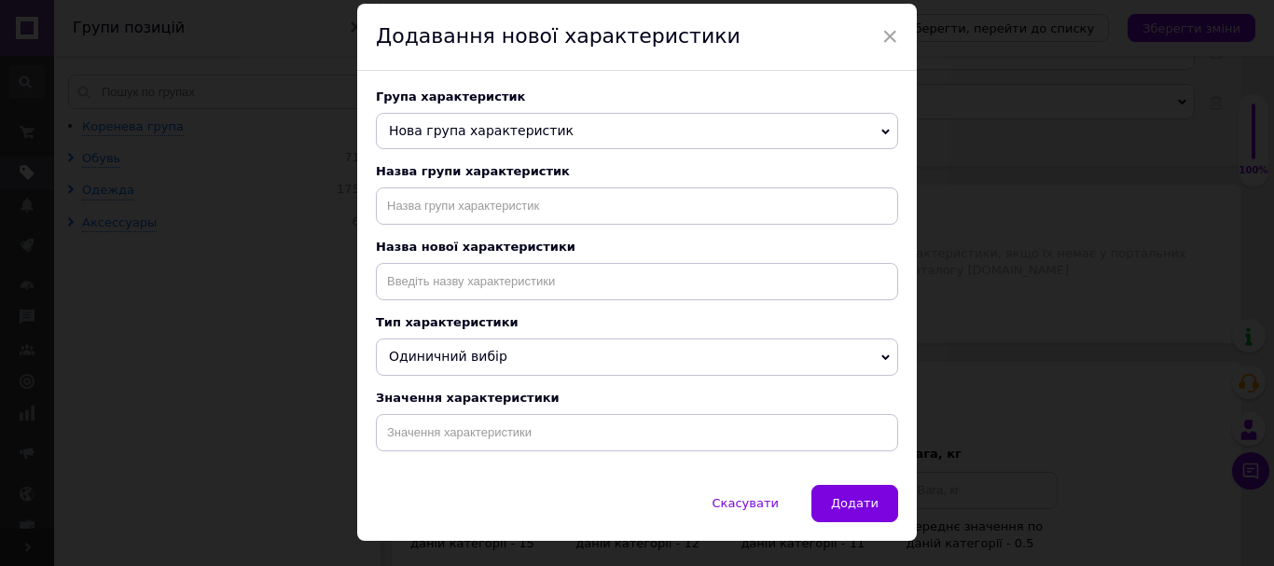
scroll to position [93, 0]
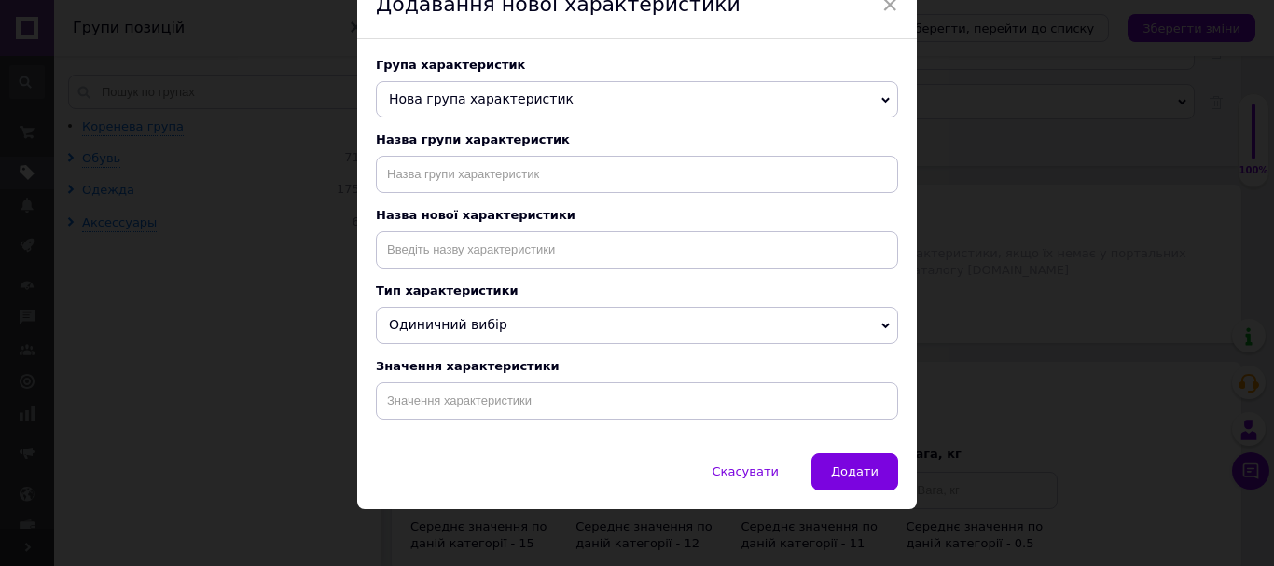
click at [451, 100] on span "Нова група характеристик" at bounding box center [481, 98] width 185 height 15
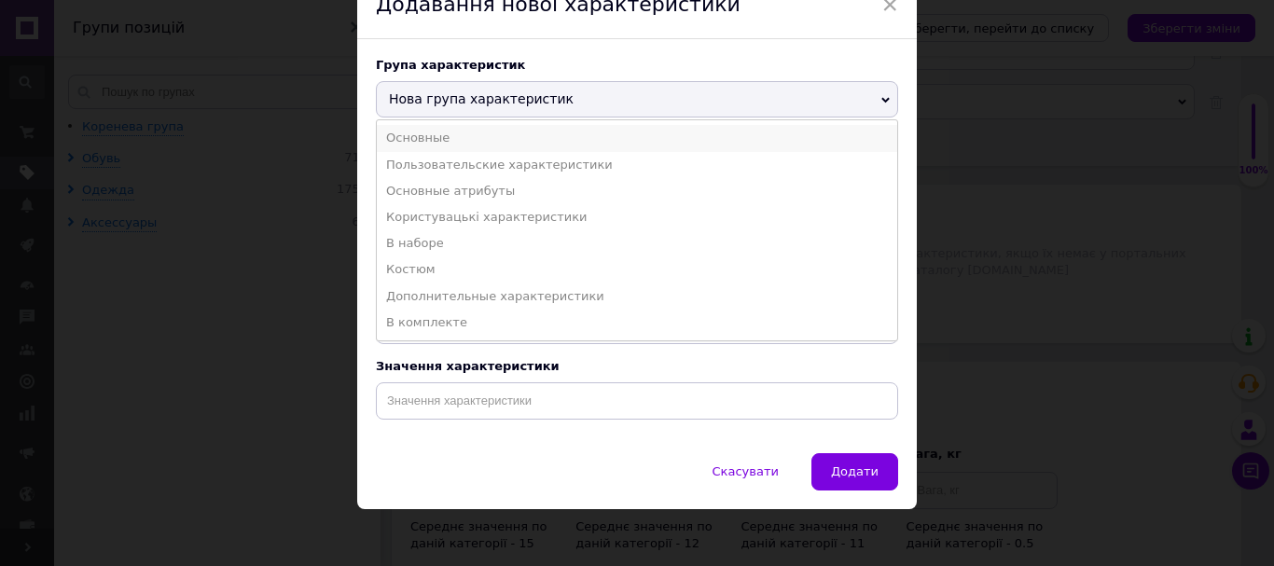
click at [452, 138] on li "Основные" at bounding box center [637, 138] width 520 height 26
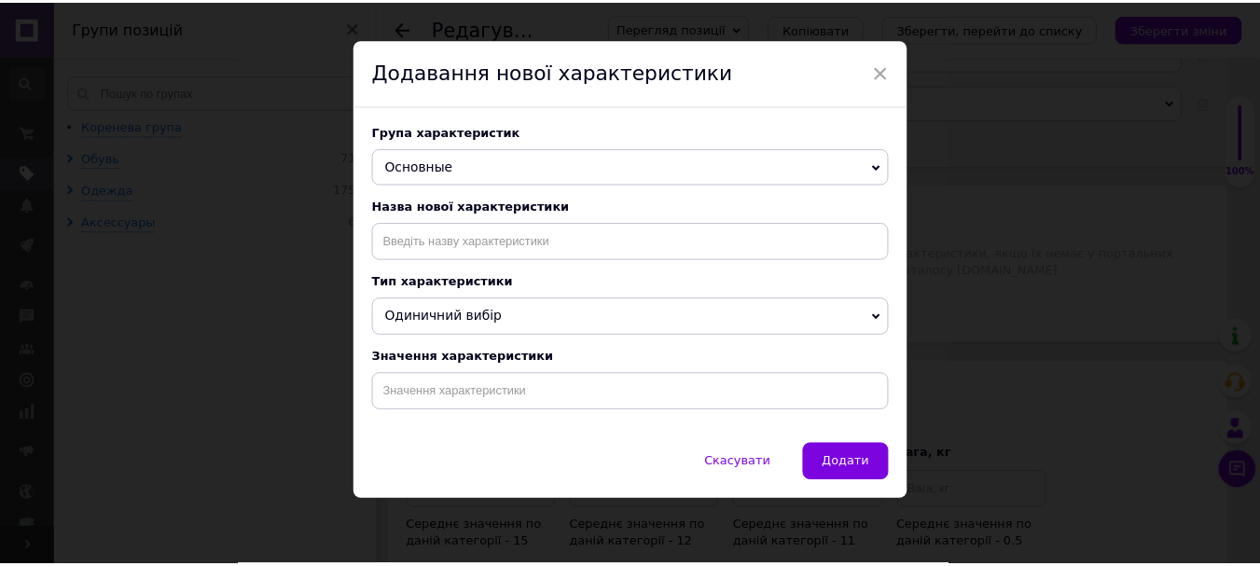
scroll to position [34, 0]
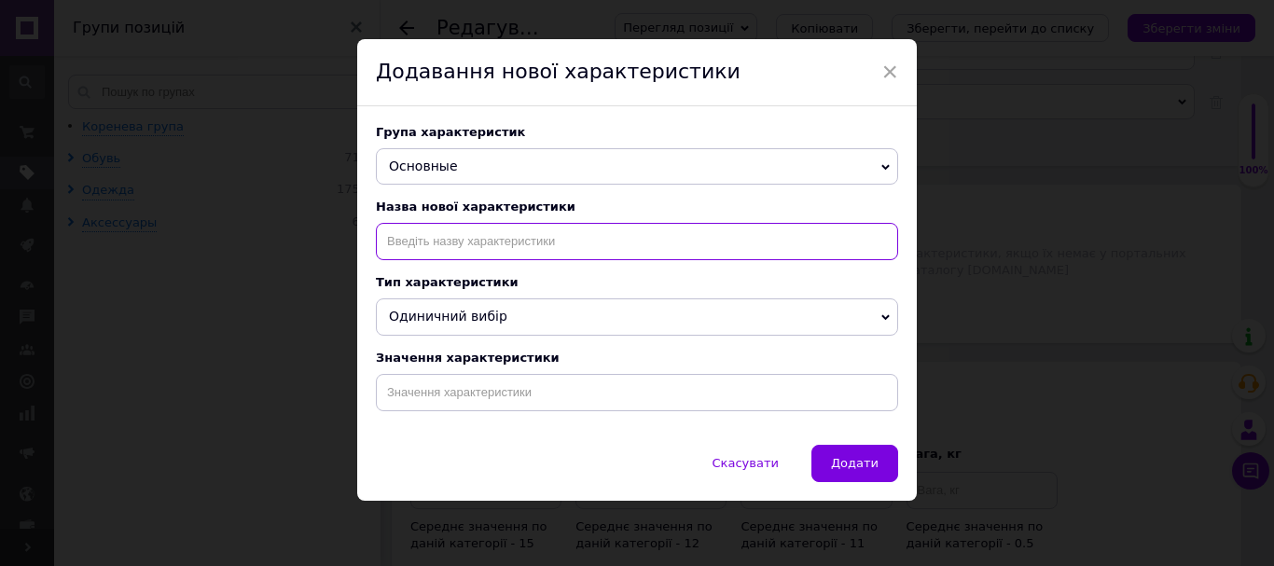
click at [453, 251] on input at bounding box center [637, 241] width 522 height 37
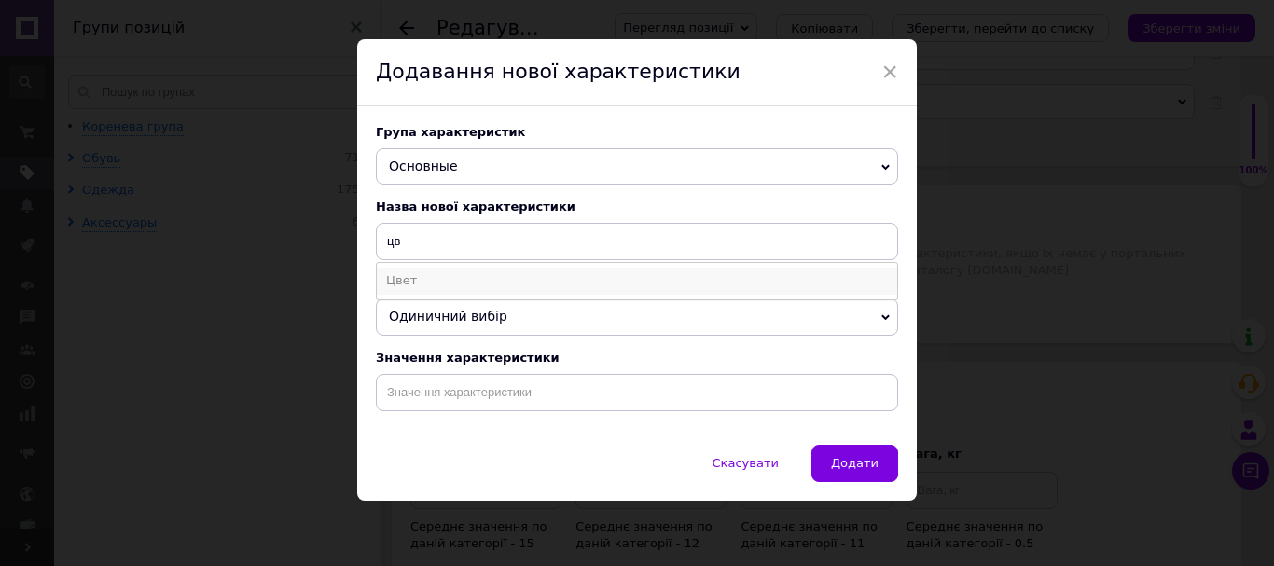
click at [423, 277] on li "Цвет" at bounding box center [637, 281] width 520 height 26
type input "Цвет"
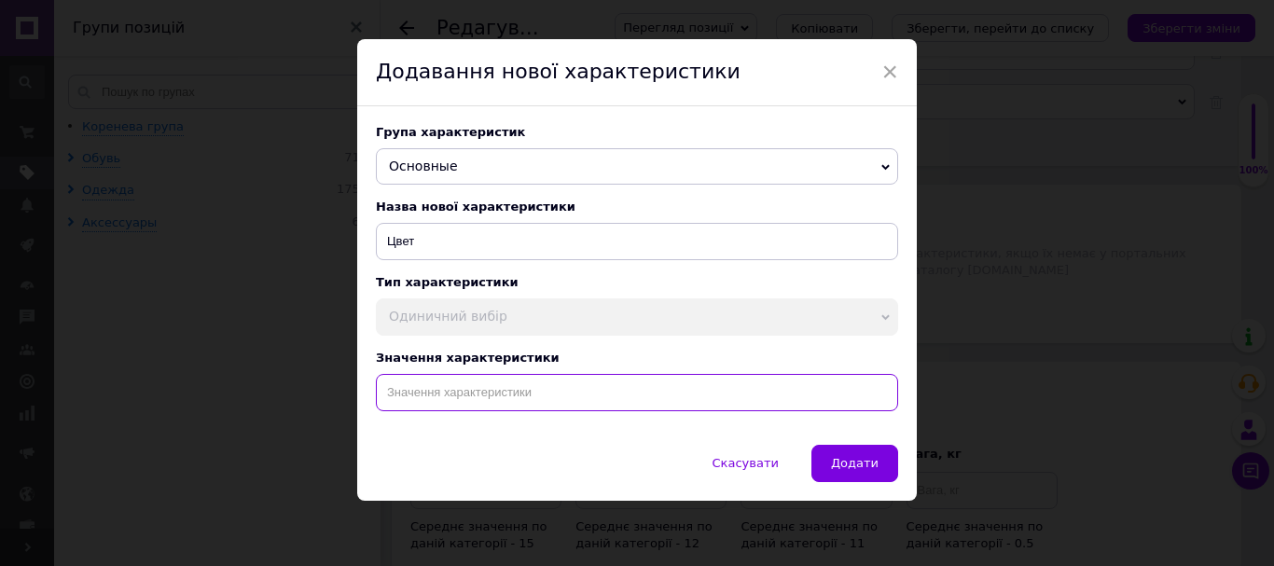
click at [472, 404] on input at bounding box center [637, 392] width 522 height 37
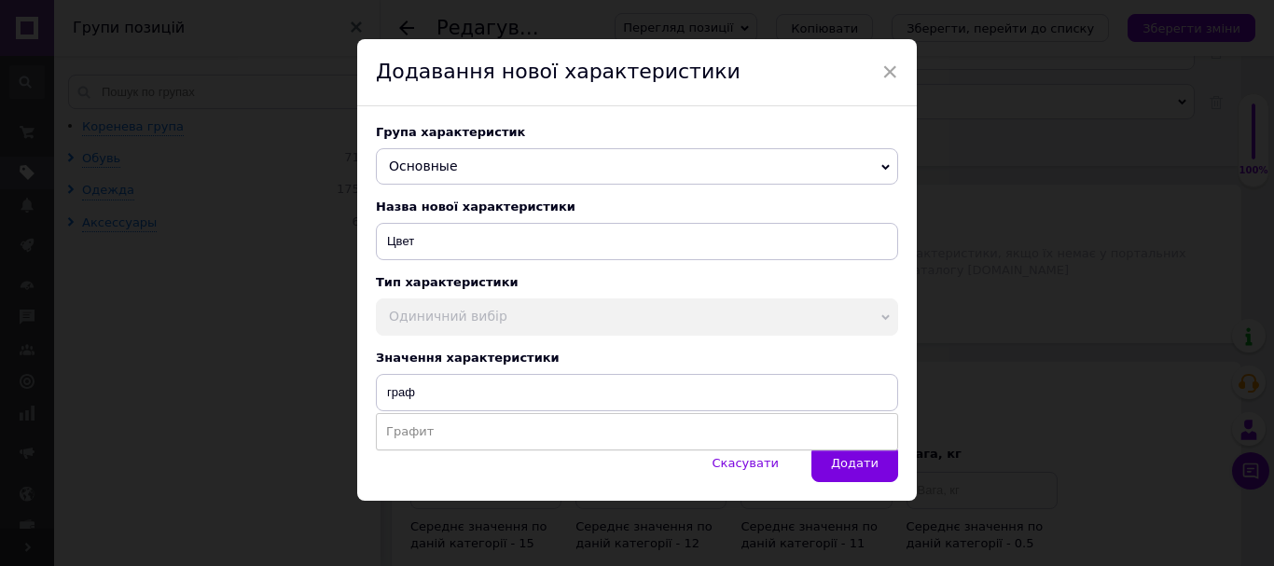
click at [469, 438] on li "Графит" at bounding box center [637, 432] width 520 height 26
type input "Графит"
click at [837, 461] on span "Додати" at bounding box center [855, 463] width 48 height 14
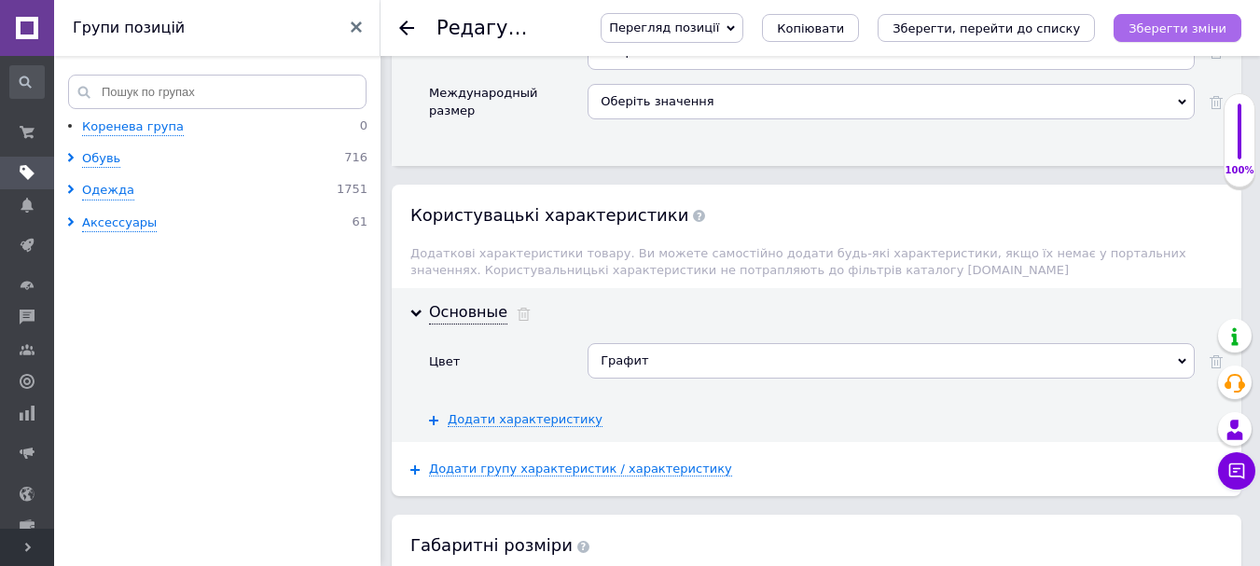
click at [1200, 21] on icon "Зберегти зміни" at bounding box center [1178, 28] width 98 height 14
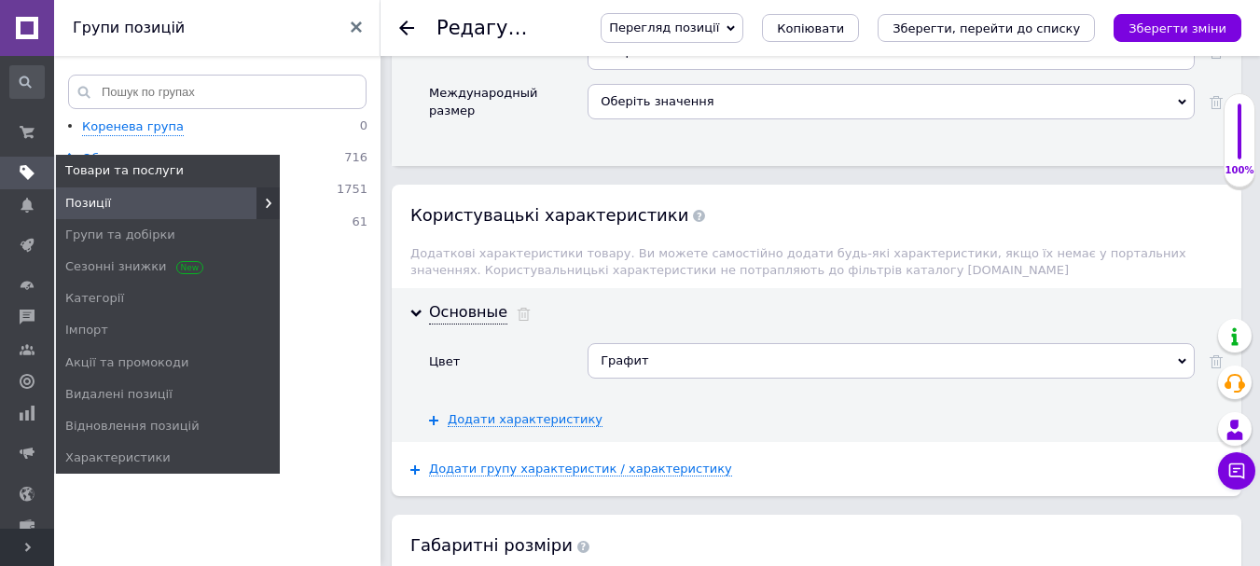
click at [22, 173] on use at bounding box center [27, 173] width 15 height 15
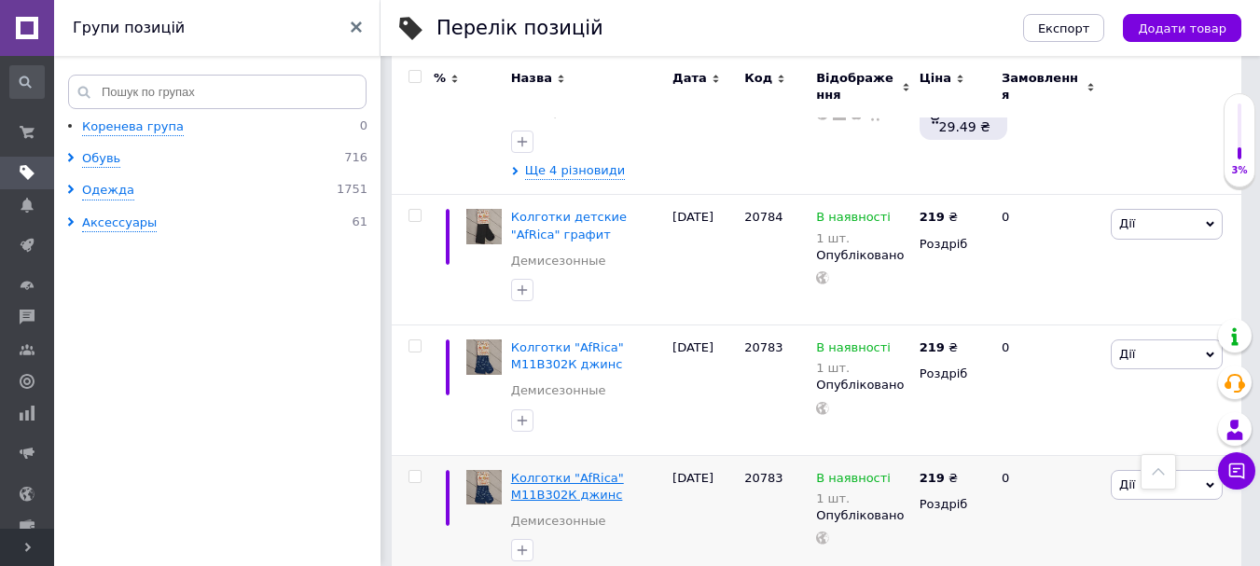
scroll to position [746, 0]
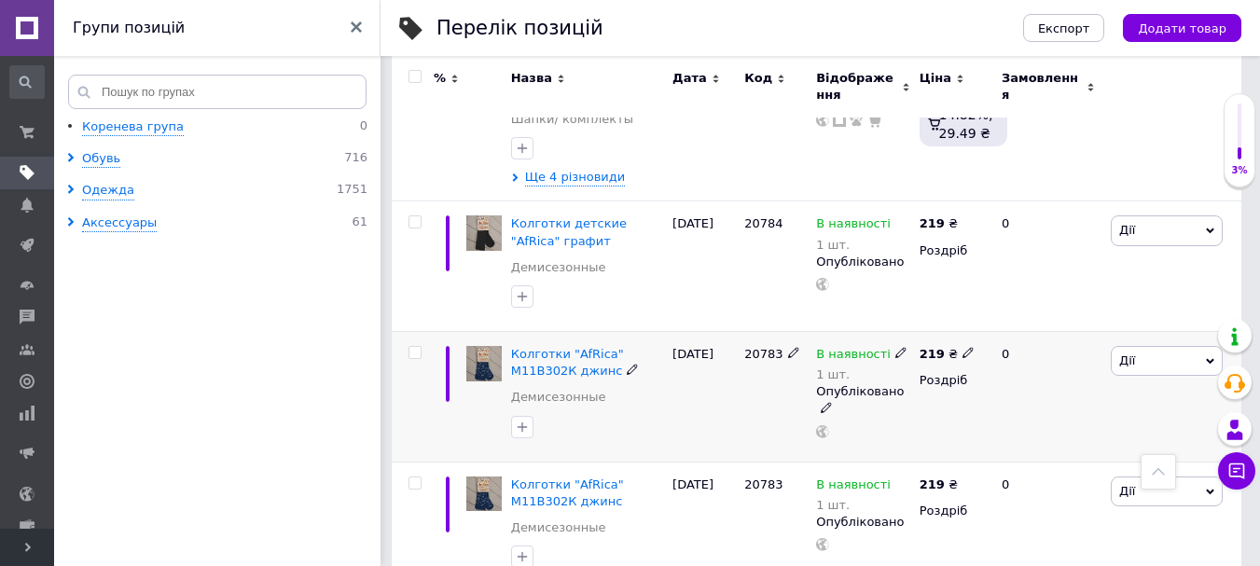
click at [1200, 346] on span "Дії" at bounding box center [1167, 361] width 112 height 30
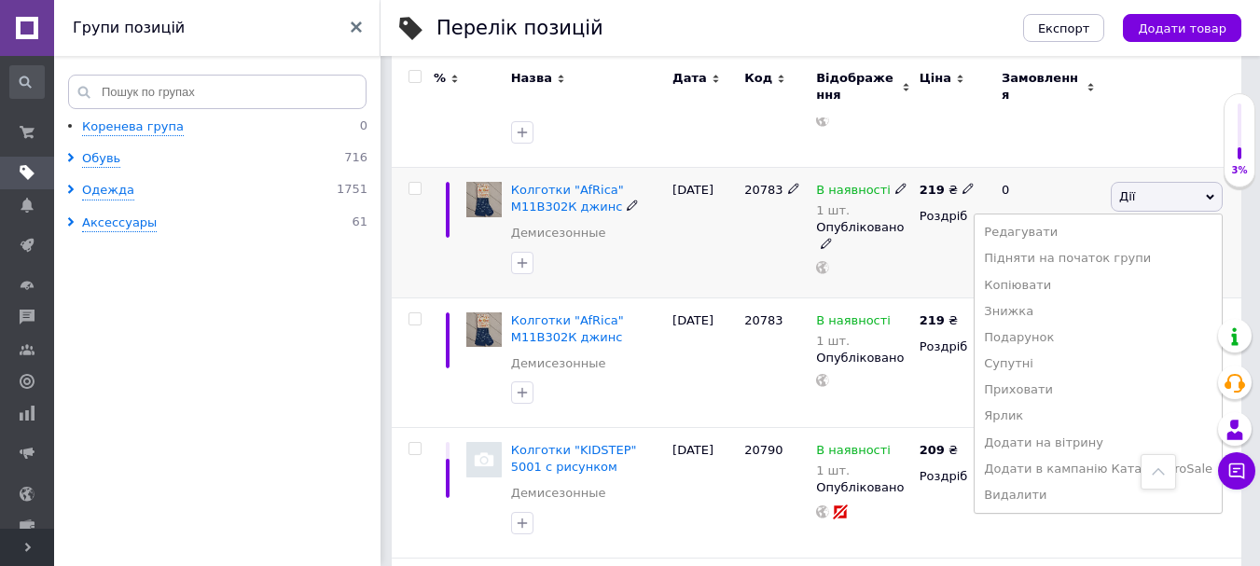
scroll to position [933, 0]
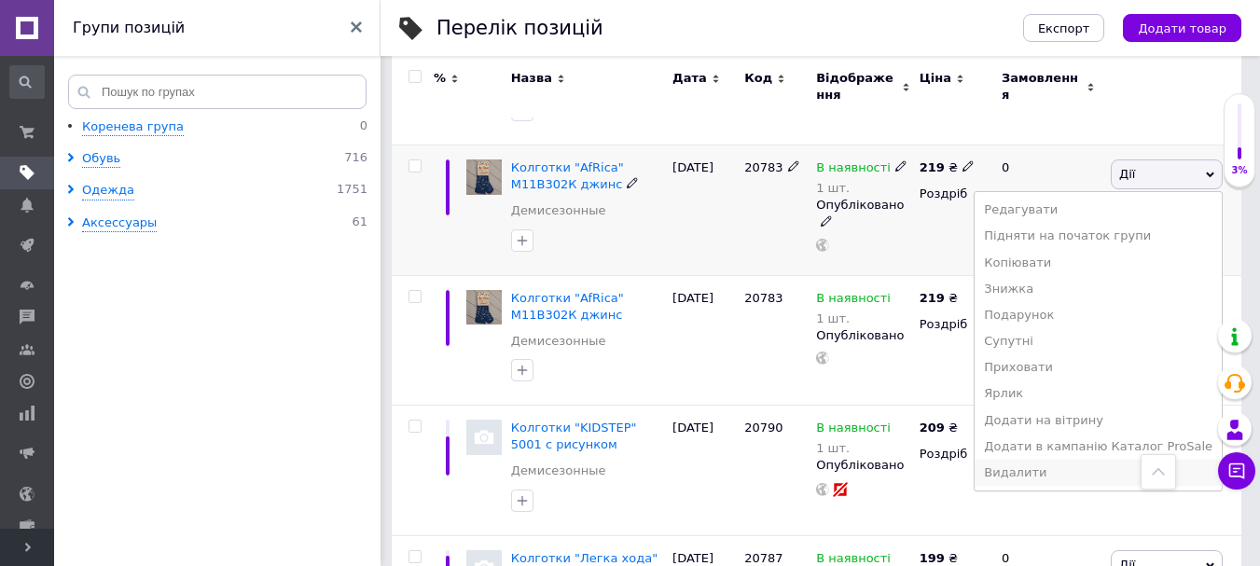
click at [1098, 460] on li "Видалити" at bounding box center [1098, 473] width 247 height 26
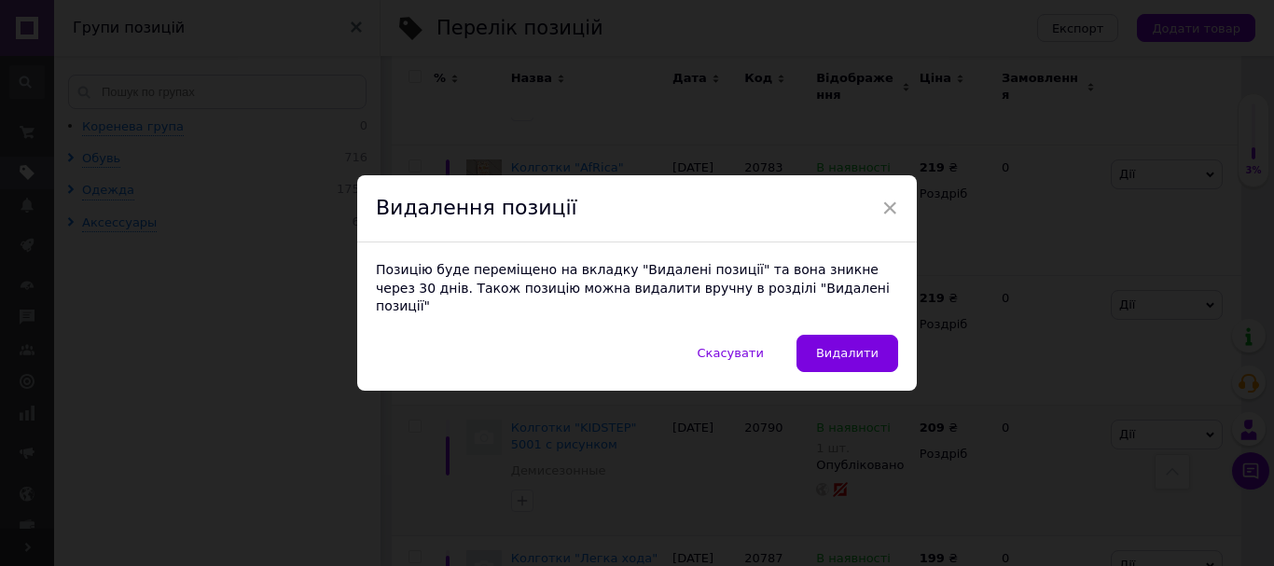
drag, startPoint x: 846, startPoint y: 336, endPoint x: 860, endPoint y: 340, distance: 14.7
click at [846, 346] on span "Видалити" at bounding box center [847, 353] width 62 height 14
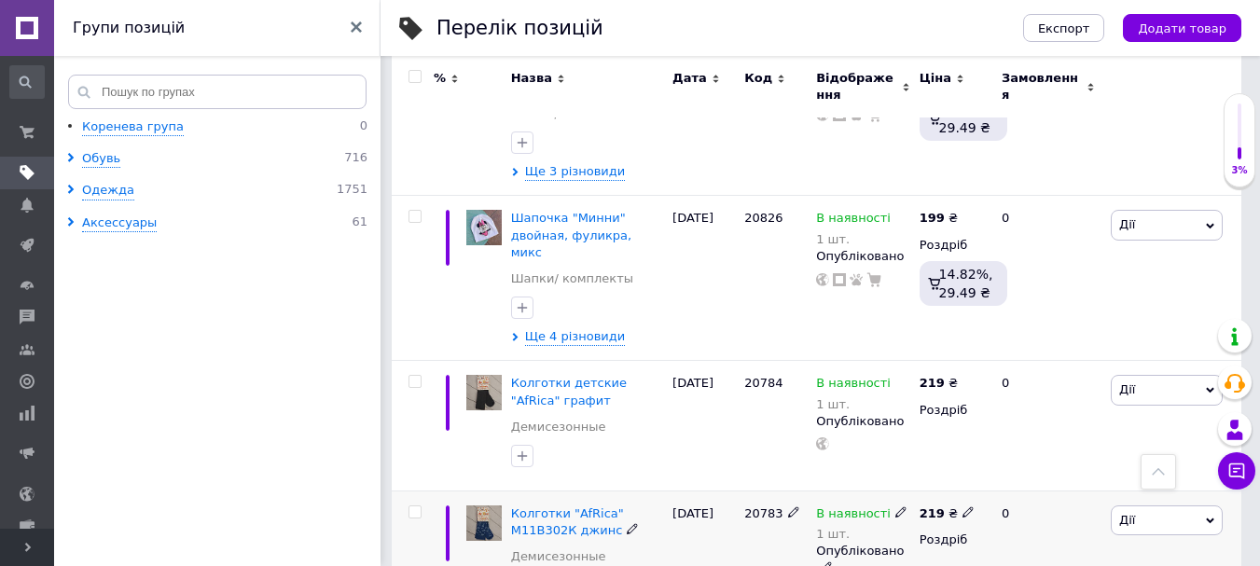
scroll to position [560, 0]
